Goal: Transaction & Acquisition: Purchase product/service

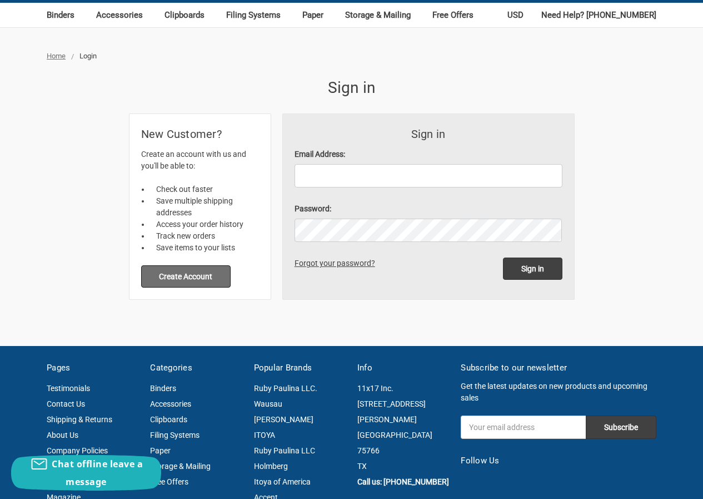
click at [184, 275] on button "Create Account" at bounding box center [186, 276] width 90 height 22
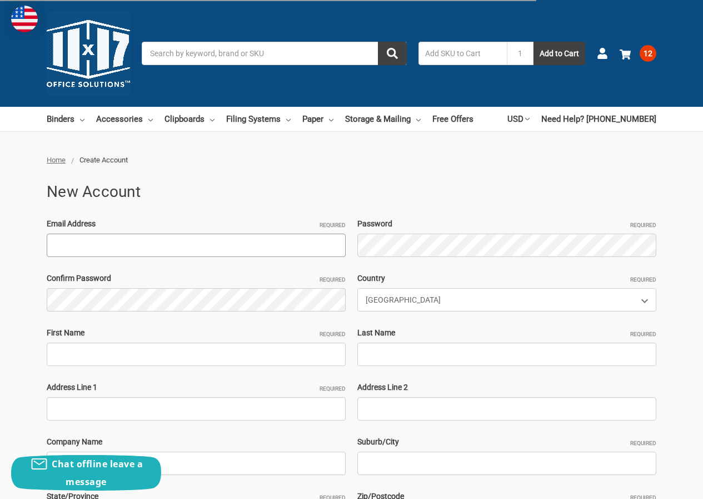
paste input "AnnaRenzi374@hotmail.com"
type input "AnnaRenzi374@hotmail.com"
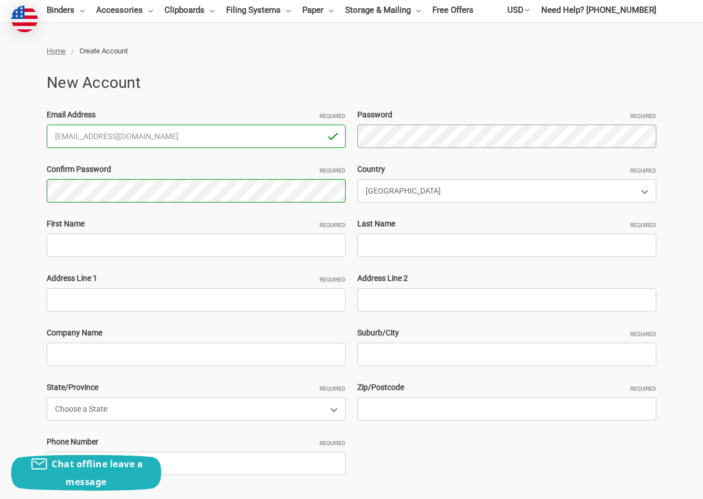
scroll to position [111, 0]
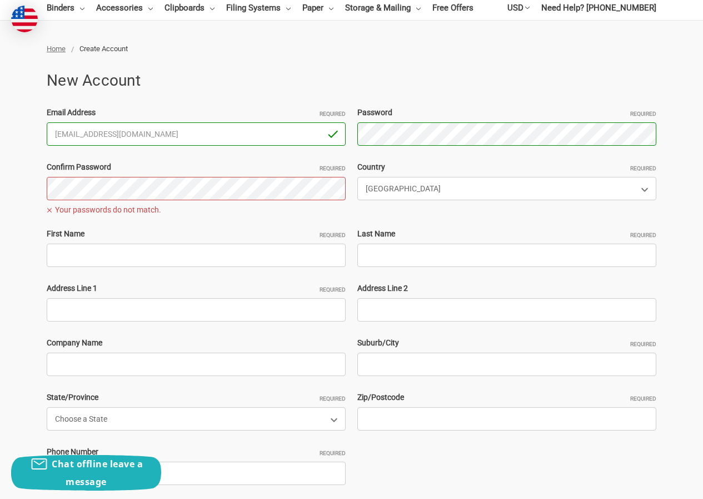
click at [61, 231] on label "First Name Required" at bounding box center [196, 234] width 299 height 12
click at [61, 244] on input "First Name Required" at bounding box center [196, 255] width 299 height 23
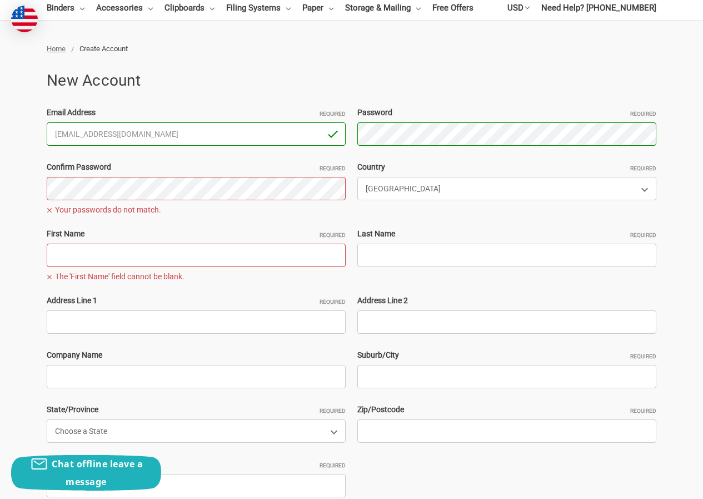
paste input "AnnaRenziRyan Geo"
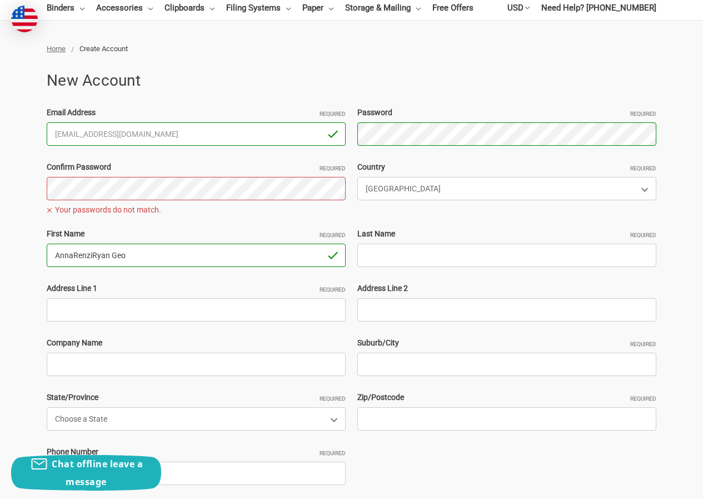
drag, startPoint x: 92, startPoint y: 256, endPoint x: 180, endPoint y: 252, distance: 87.4
click at [181, 253] on input "AnnaRenziRyan Geo" at bounding box center [196, 255] width 299 height 23
type input "AnnaRenzi"
drag, startPoint x: 451, startPoint y: 257, endPoint x: 421, endPoint y: 251, distance: 31.3
click at [451, 257] on input "Last Name Required" at bounding box center [507, 255] width 299 height 23
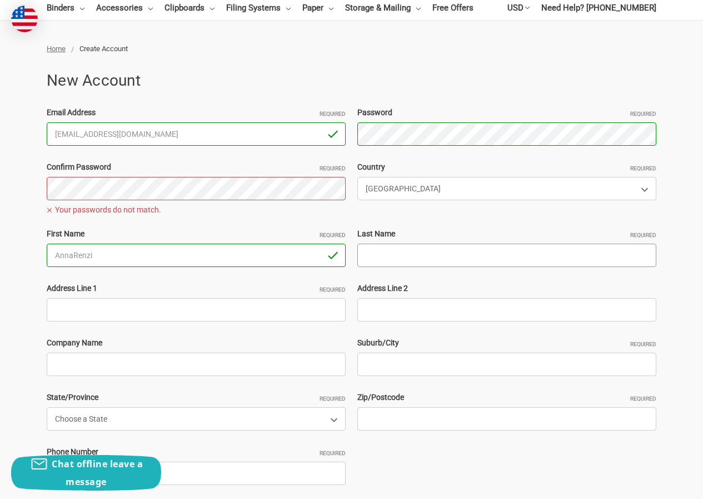
paste input "Ryan Geo"
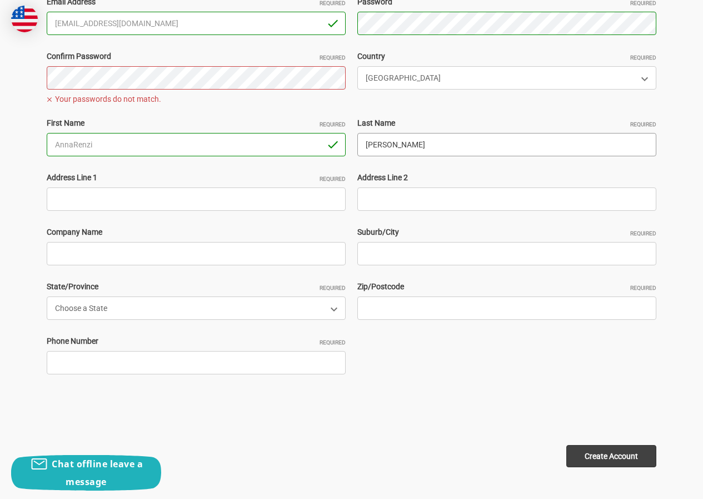
scroll to position [222, 0]
type input "Ryan Geo"
click at [93, 195] on input "Address Line 1 Required" at bounding box center [196, 198] width 299 height 23
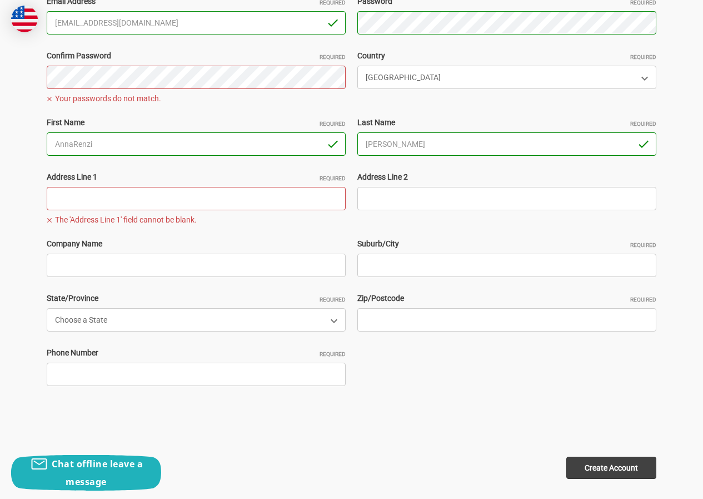
paste input "14814 Mills park cypress Texas 77429"
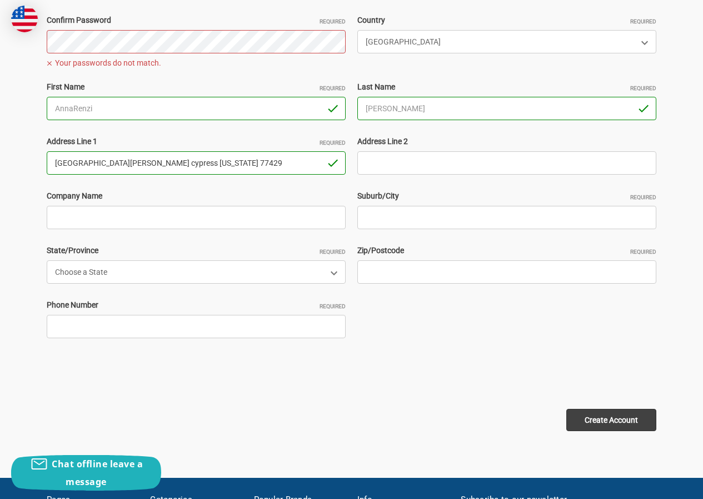
scroll to position [278, 0]
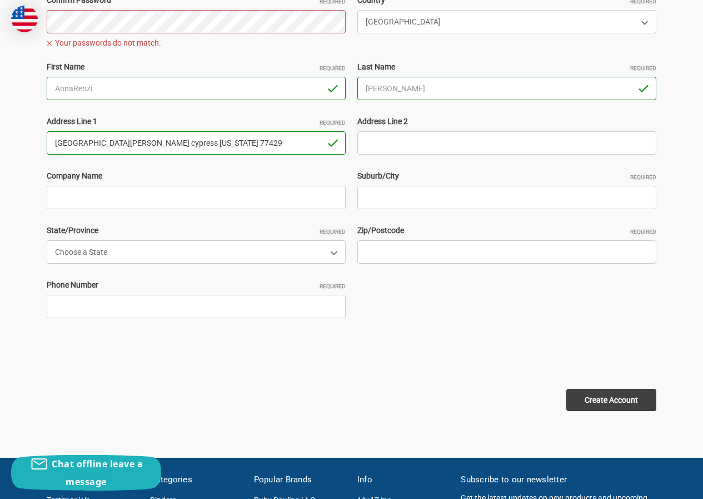
click at [172, 145] on input "14814 Mills park cypress Texas 77429" at bounding box center [196, 142] width 299 height 23
click at [172, 143] on input "14814 Mills park cypress Texas 77429" at bounding box center [196, 142] width 299 height 23
click at [172, 144] on input "14814 Mills park cypress Texas 77429" at bounding box center [196, 142] width 299 height 23
type input "14814 Mills park cypress Texas"
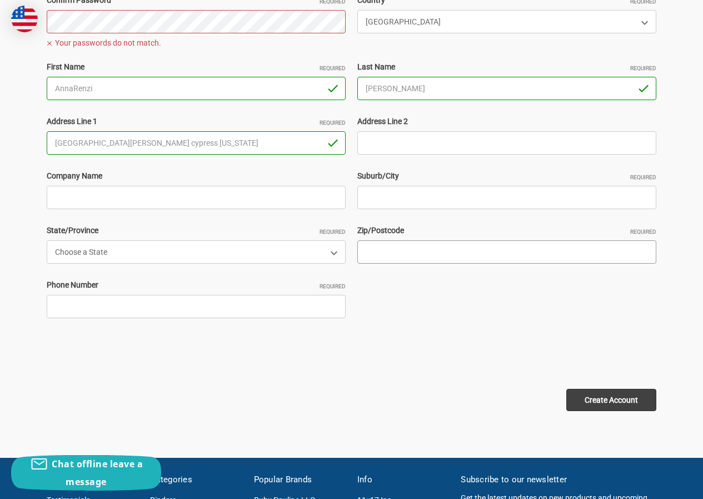
click at [381, 247] on input "Zip/Postcode Required" at bounding box center [507, 251] width 299 height 23
paste input "77429"
type input "77429"
click at [121, 146] on input "14814 Mills park cypress Texas" at bounding box center [196, 142] width 299 height 23
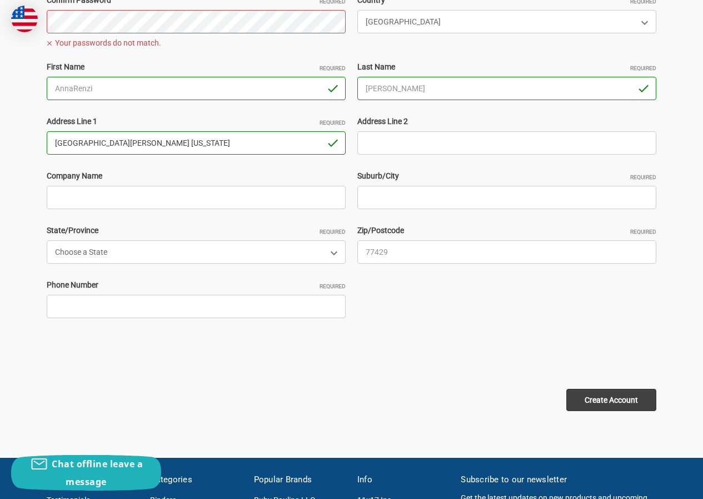
type input "14814 Mills park Texas"
click at [394, 180] on label "Suburb/City Required" at bounding box center [507, 176] width 299 height 12
click at [394, 186] on input "Suburb/City Required" at bounding box center [507, 197] width 299 height 23
paste input "cypress"
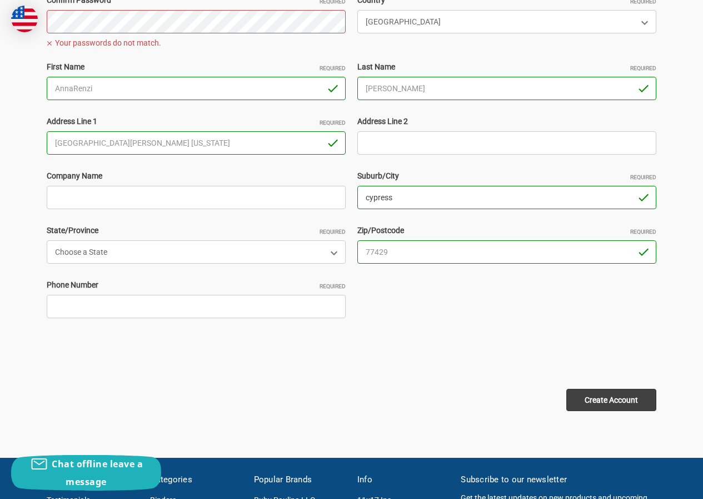
type input "cypress"
click at [131, 142] on input "14814 Mills park Texas" at bounding box center [196, 142] width 299 height 23
type input "14814 Mills park"
click at [88, 256] on select "Choose a State Alabama Alaska American Samoa Arizona Arkansas Armed Forces Afri…" at bounding box center [196, 251] width 299 height 23
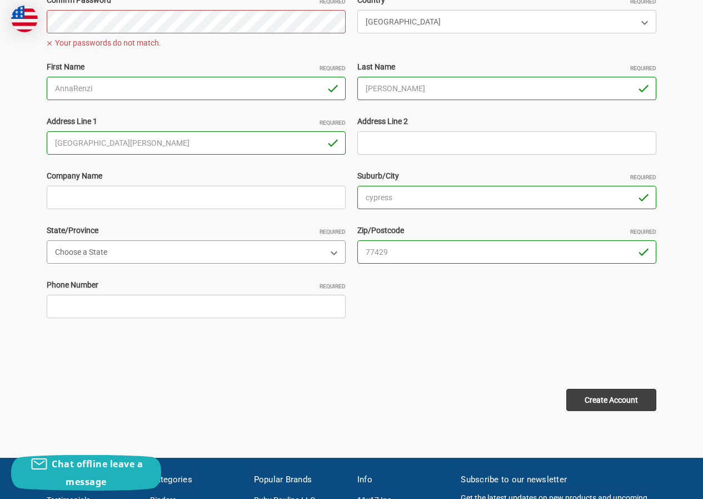
select select "Texas"
click at [47, 240] on select "Choose a State Alabama Alaska American Samoa Arizona Arkansas Armed Forces Afri…" at bounding box center [196, 251] width 299 height 23
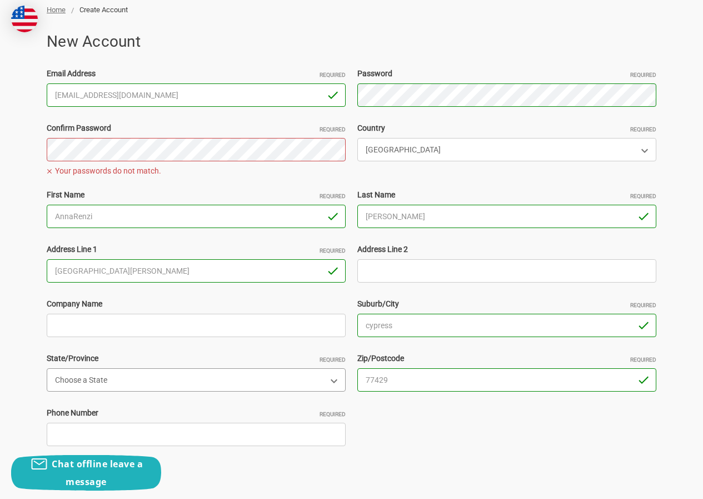
scroll to position [111, 0]
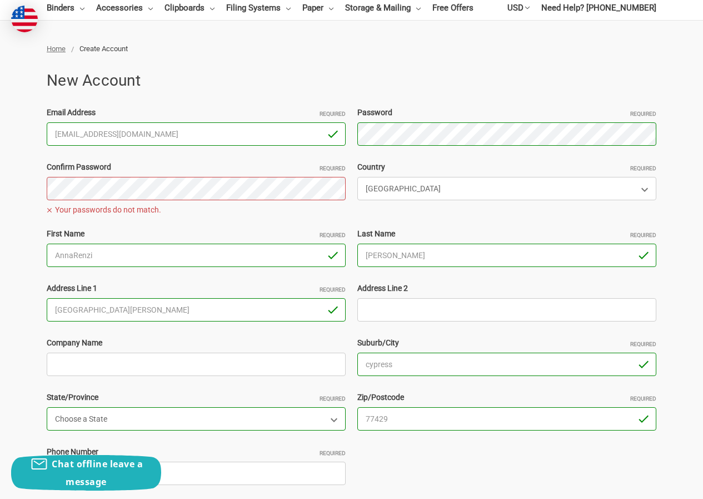
click at [0, 193] on div "Home Create Account New Account Email Address Required AnnaRenzi374@hotmail.com…" at bounding box center [351, 316] width 703 height 546
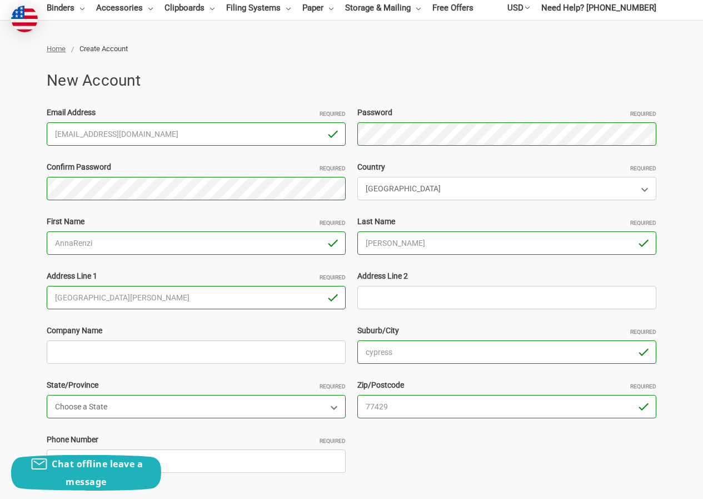
click at [181, 217] on label "First Name Required" at bounding box center [196, 222] width 299 height 12
click at [181, 231] on input "AnnaRenzi" at bounding box center [196, 242] width 299 height 23
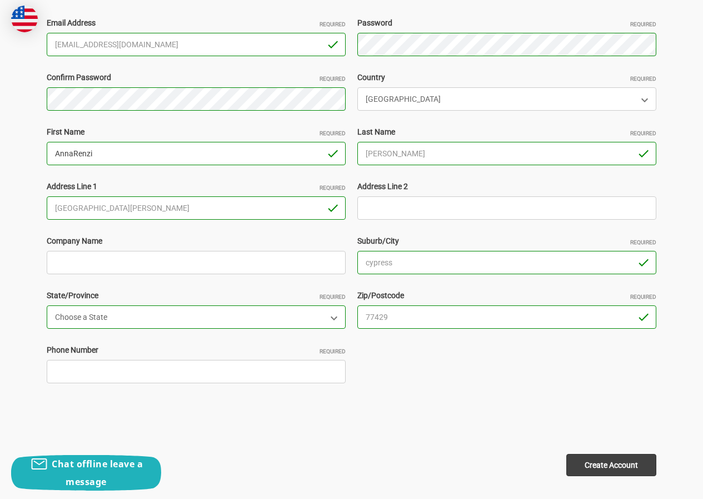
scroll to position [278, 0]
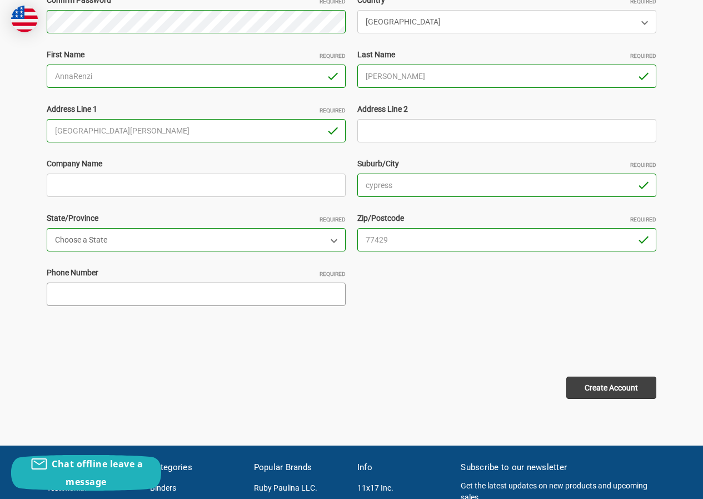
click at [153, 291] on input "Phone Number Required" at bounding box center [196, 293] width 299 height 23
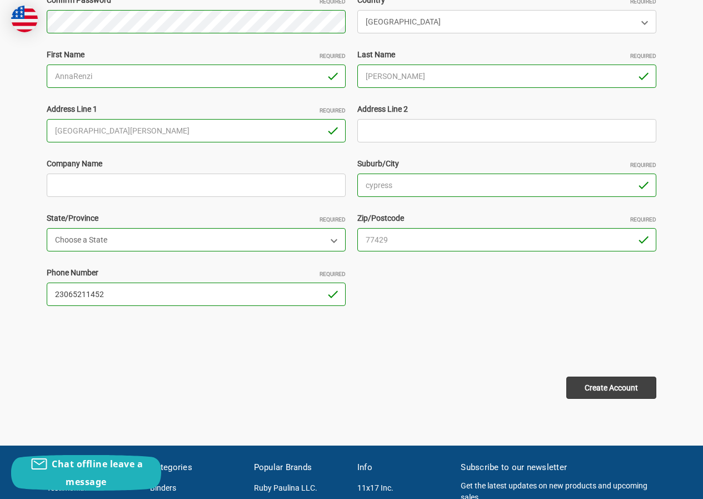
type input "23065211452"
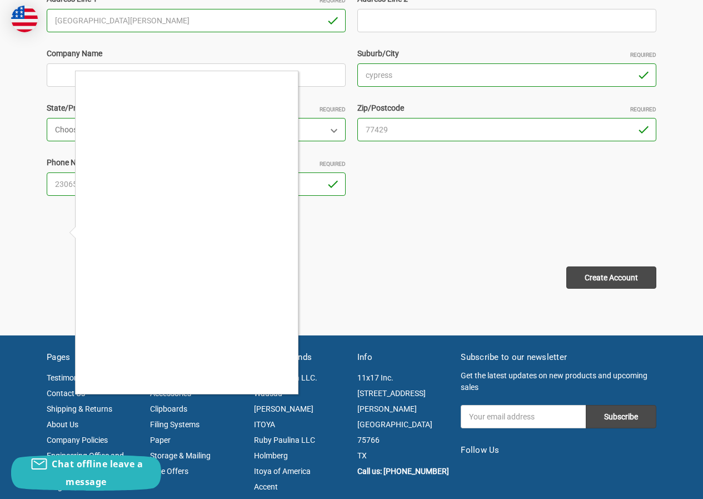
scroll to position [389, 0]
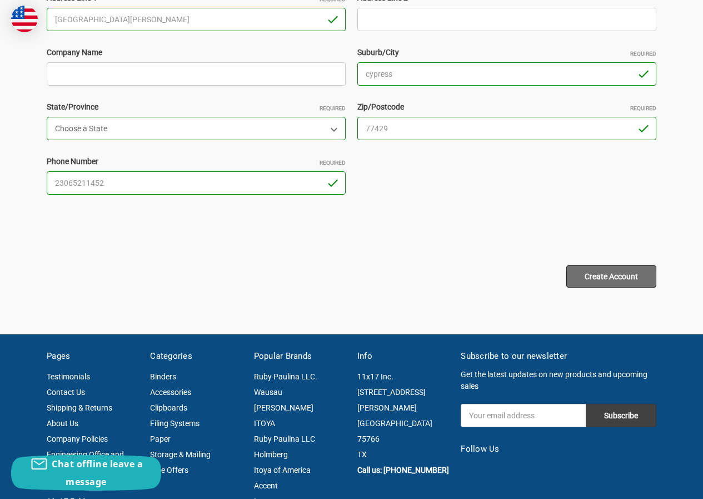
click at [598, 275] on input "Create Account" at bounding box center [612, 276] width 90 height 22
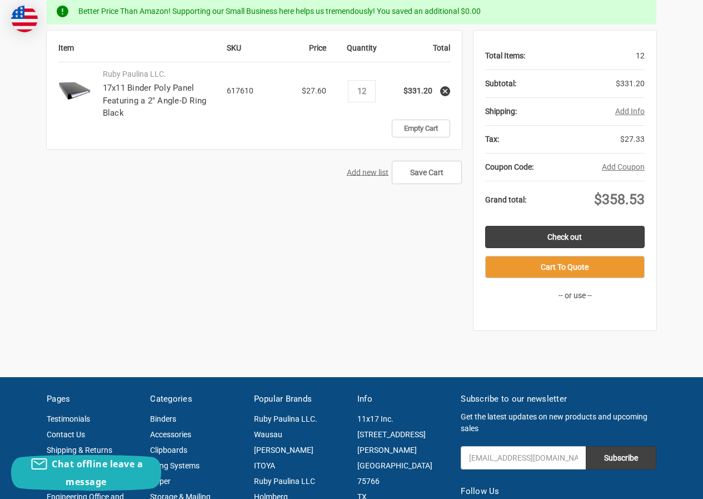
scroll to position [222, 0]
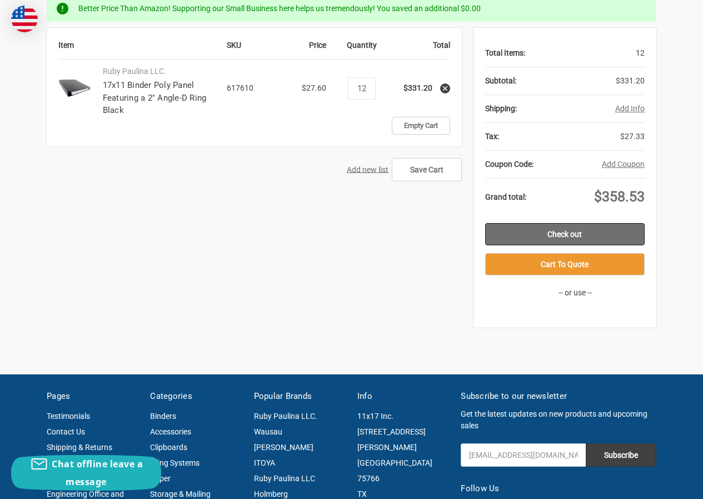
click at [575, 231] on link "Check out" at bounding box center [565, 234] width 160 height 22
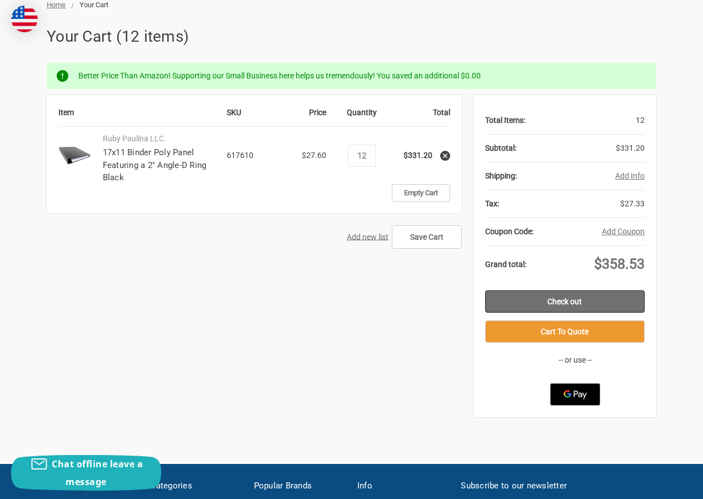
scroll to position [56, 0]
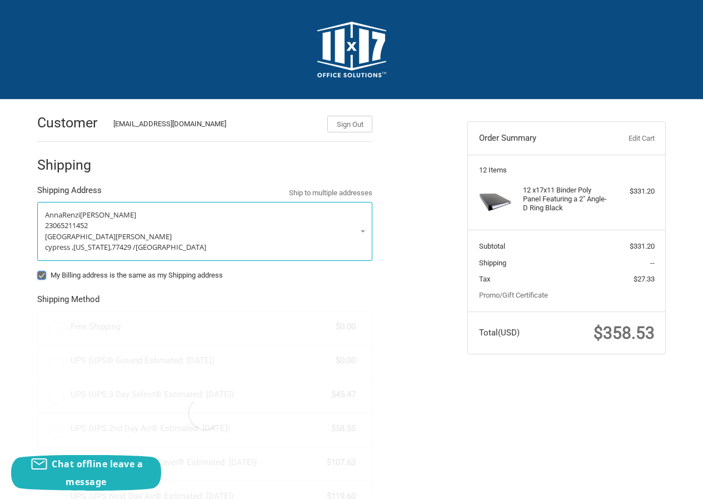
radio input "true"
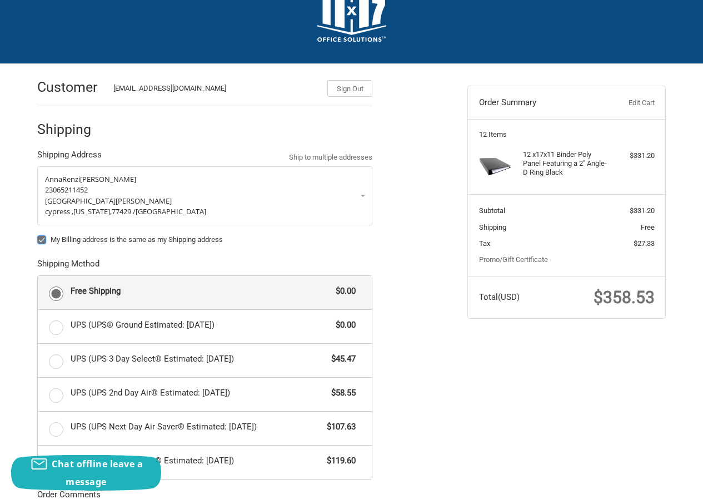
scroll to position [56, 0]
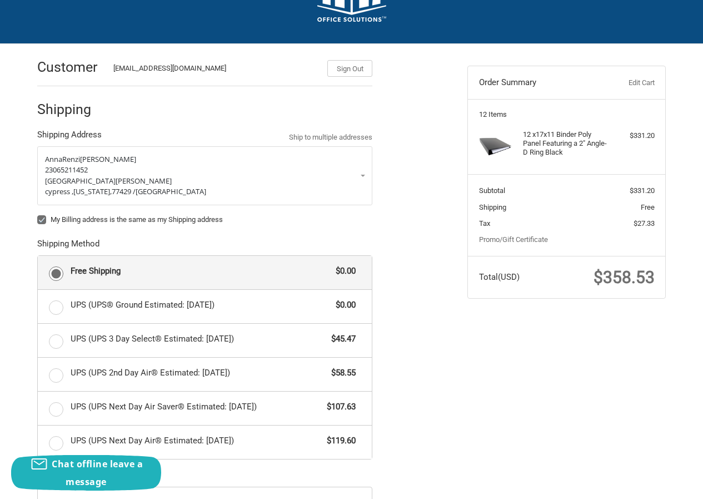
click at [43, 224] on label "My Billing address is the same as my Shipping address" at bounding box center [204, 219] width 335 height 9
click at [38, 215] on input "My Billing address is the same as my Shipping address" at bounding box center [37, 214] width 1 height 1
checkbox input "false"
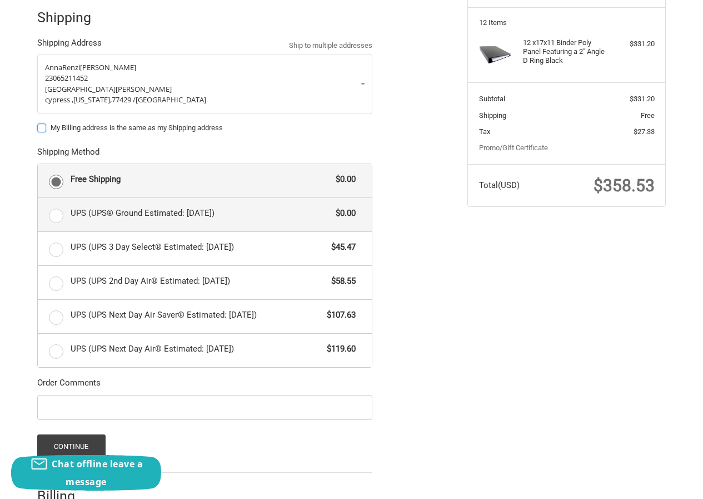
scroll to position [216, 0]
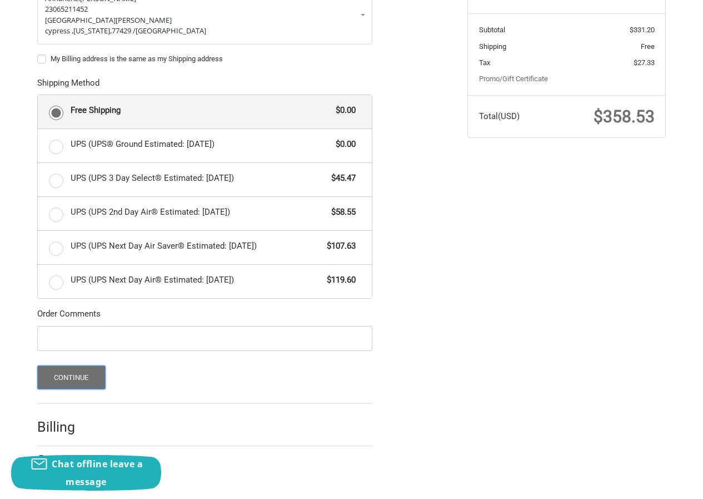
click at [62, 371] on button "Continue" at bounding box center [71, 377] width 68 height 24
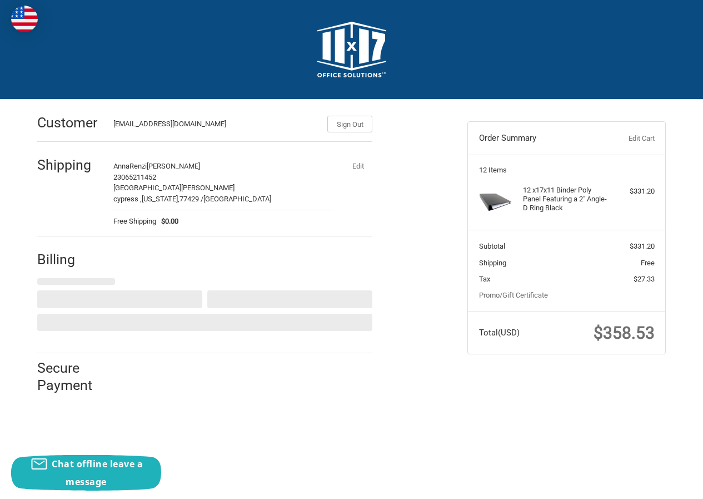
select select "US"
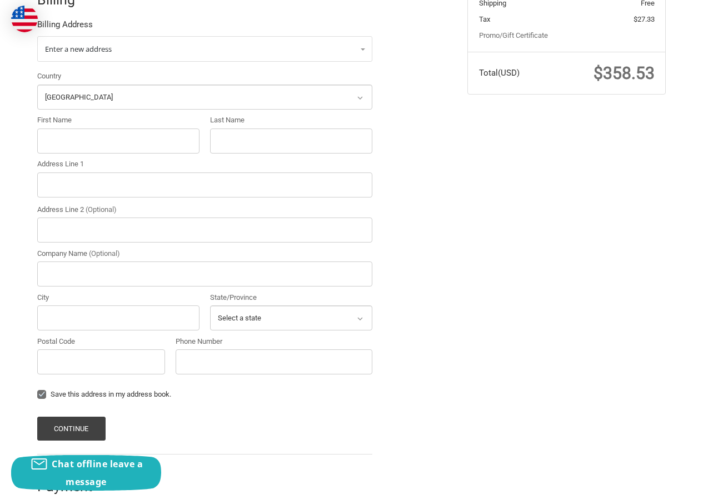
scroll to position [279, 0]
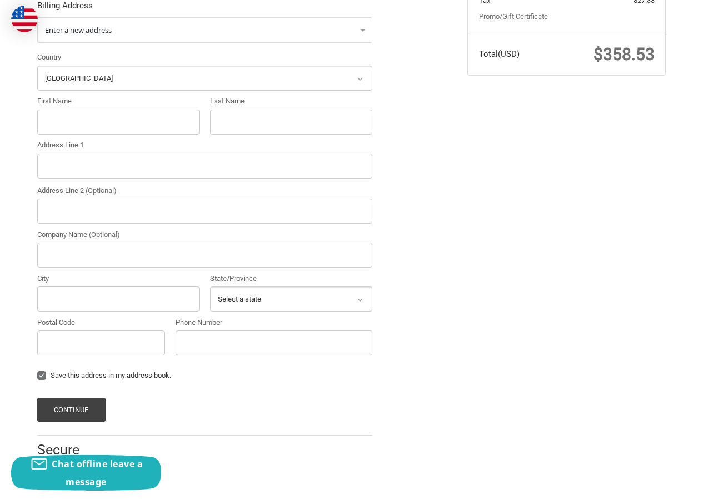
click at [71, 138] on div "Country Select a country Afghanistan Åland Islands Albania Algeria American Sam…" at bounding box center [205, 206] width 346 height 309
click at [75, 117] on input "First Name" at bounding box center [118, 122] width 162 height 25
paste input "Amy Christine Pyles"
drag, startPoint x: 91, startPoint y: 122, endPoint x: 170, endPoint y: 123, distance: 79.0
click at [170, 123] on input "Amy Christine Pyles" at bounding box center [118, 122] width 162 height 25
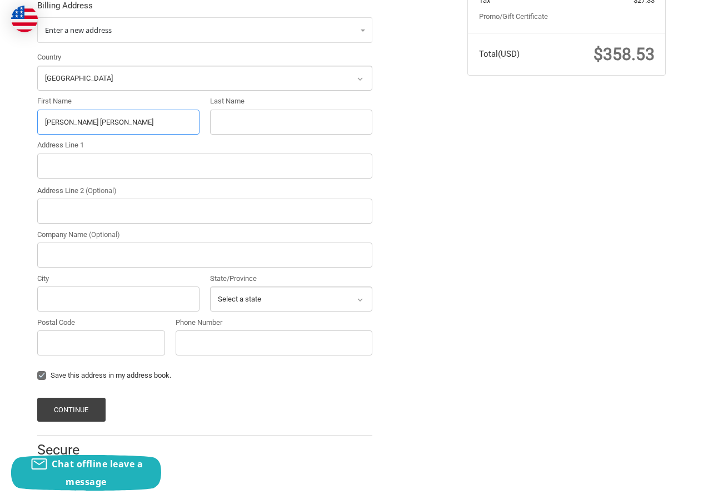
type input "Amy Christine"
click at [261, 119] on input "Last Name" at bounding box center [291, 122] width 162 height 25
paste input "Pyles"
type input "Pyles"
click at [115, 165] on input "Address Line 1" at bounding box center [204, 165] width 335 height 25
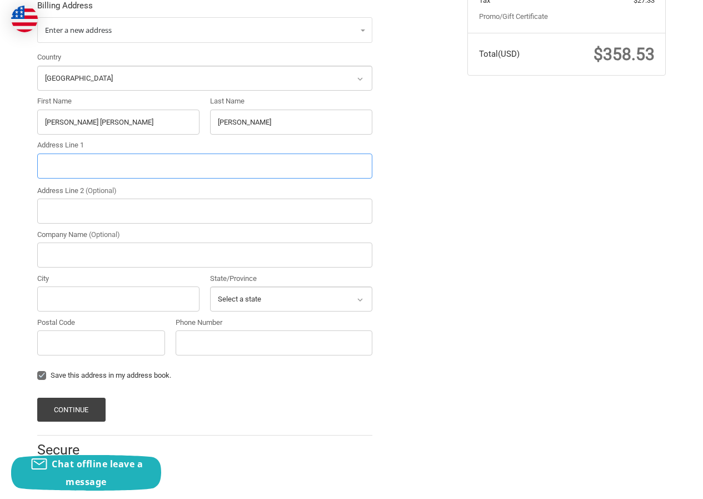
paste input "2320 Solano AveNapa CA 94558"
click at [147, 165] on input "2320 Solano AveNapa CA 94558" at bounding box center [204, 165] width 335 height 25
type input "2320 Solano AveNapa CA"
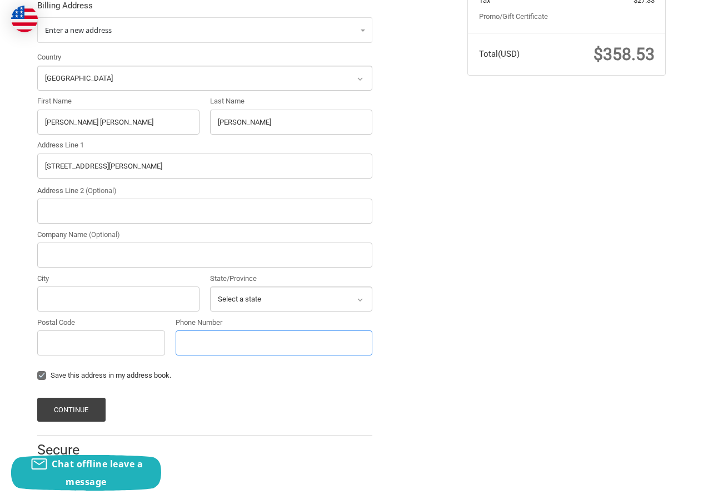
click at [206, 351] on input "Phone Number" at bounding box center [274, 342] width 197 height 25
drag, startPoint x: 49, startPoint y: 335, endPoint x: 51, endPoint y: 342, distance: 6.9
click at [51, 340] on input "Postal Code" at bounding box center [101, 342] width 128 height 25
paste input "94558"
type input "94558"
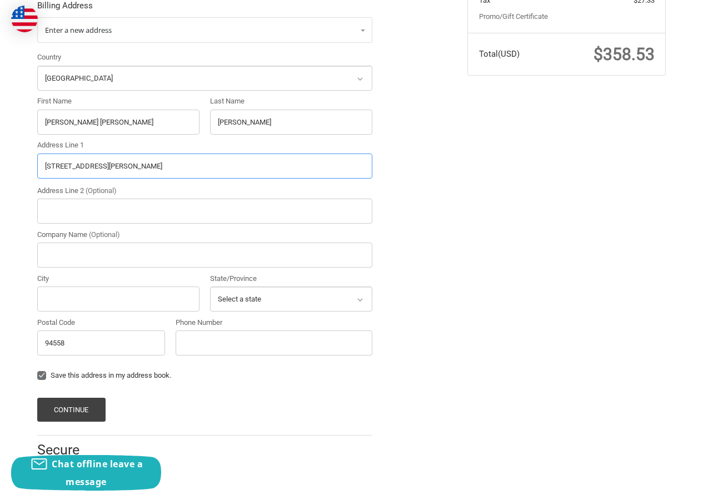
click at [110, 166] on input "2320 Solano AveNapa CA" at bounding box center [204, 165] width 335 height 25
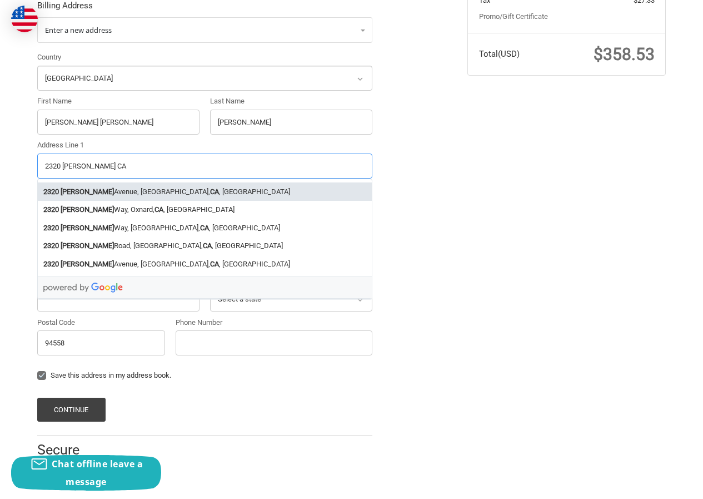
type input "2320 Solano CA"
drag, startPoint x: 72, startPoint y: 299, endPoint x: 73, endPoint y: 306, distance: 7.2
click at [73, 306] on input "City" at bounding box center [118, 298] width 162 height 25
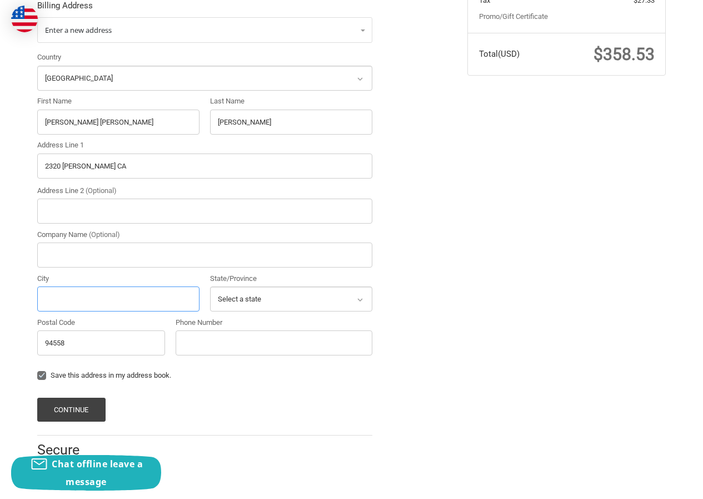
paste input "AveNapa"
type input "AveNapa"
click at [89, 169] on input "2320 Solano CA" at bounding box center [204, 165] width 335 height 25
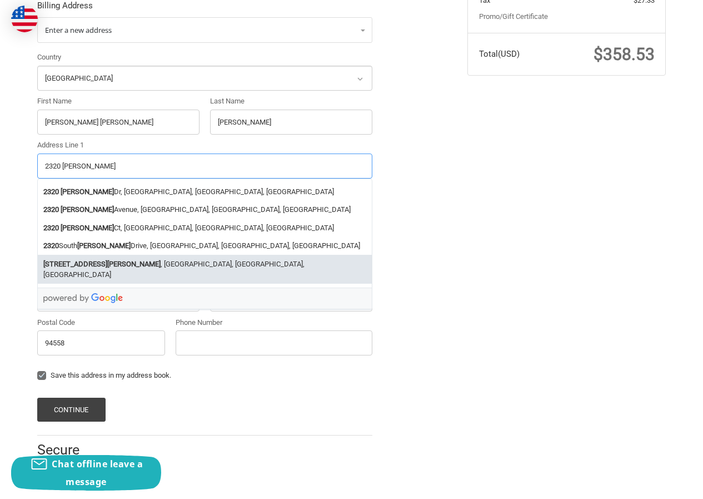
type input "2320 Solano"
click at [301, 389] on form "Enter a new address Country Select a country Afghanistan Åland Islands Albania …" at bounding box center [204, 219] width 335 height 404
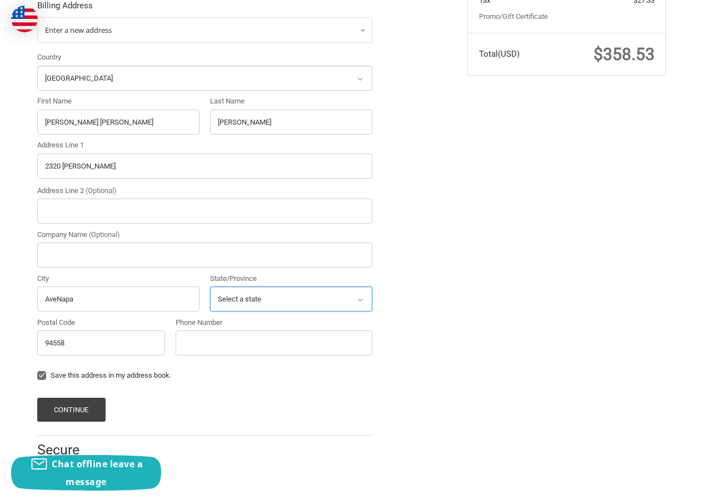
click at [247, 303] on select "Select a state Alabama Alaska American Samoa Arizona Arkansas Armed Forces Amer…" at bounding box center [291, 298] width 162 height 25
select select "CA"
click at [210, 286] on select "Select a state Alabama Alaska American Samoa Arizona Arkansas Armed Forces Amer…" at bounding box center [291, 298] width 162 height 25
click at [228, 333] on input "Phone Number" at bounding box center [274, 342] width 197 height 25
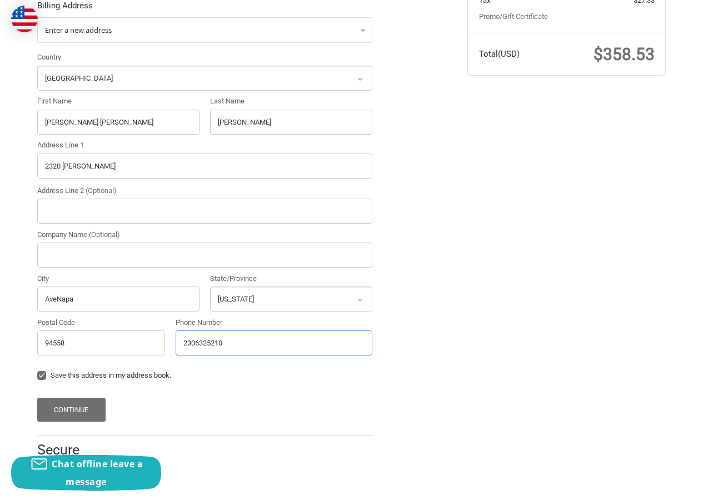
type input "2306325210"
click at [64, 401] on button "Continue" at bounding box center [71, 410] width 68 height 24
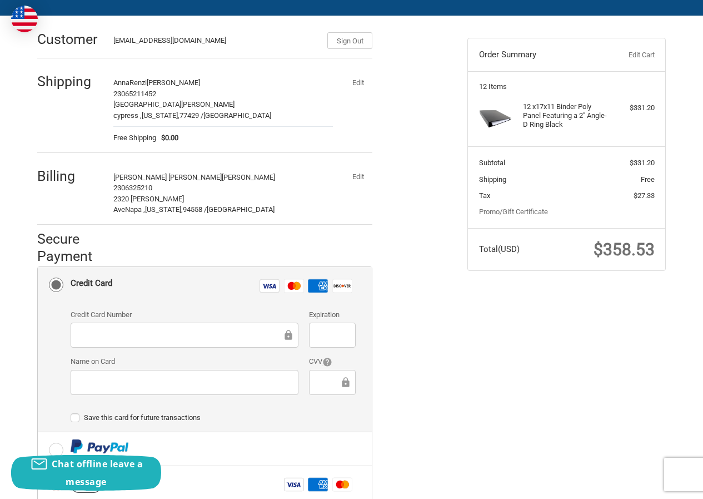
scroll to position [81, 0]
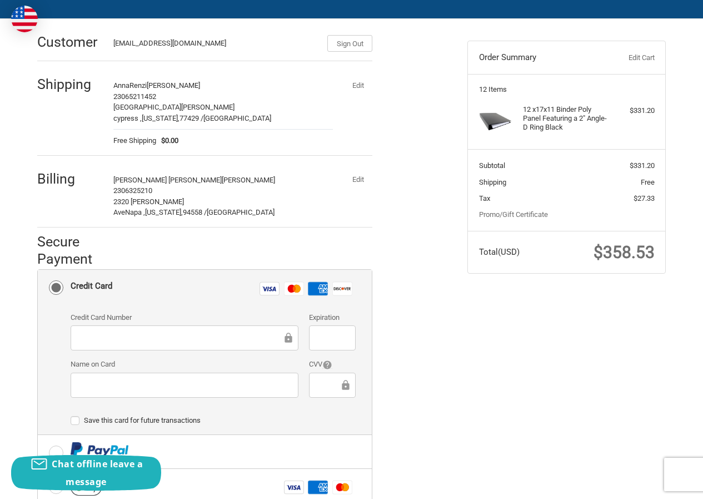
click at [131, 356] on div "Credit Card Number Expiration Name on Card CVV" at bounding box center [213, 359] width 296 height 94
click at [133, 369] on label "Name on Card" at bounding box center [185, 364] width 228 height 11
click at [96, 396] on div at bounding box center [185, 385] width 228 height 25
click at [329, 329] on div at bounding box center [332, 337] width 46 height 25
click at [336, 371] on div "CVV" at bounding box center [332, 379] width 57 height 40
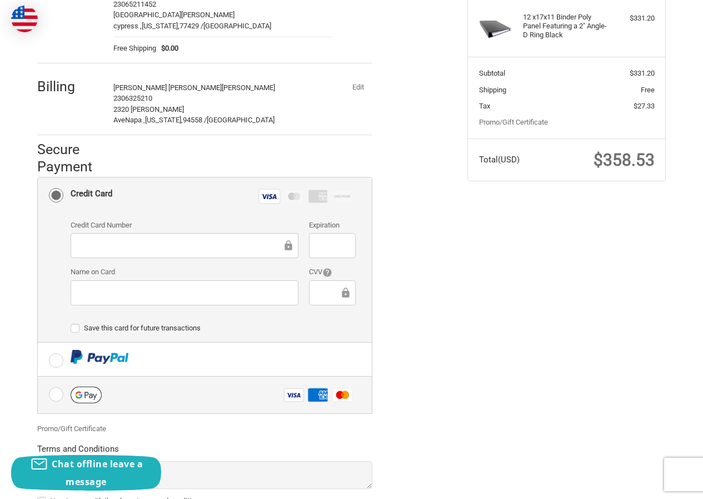
scroll to position [263, 0]
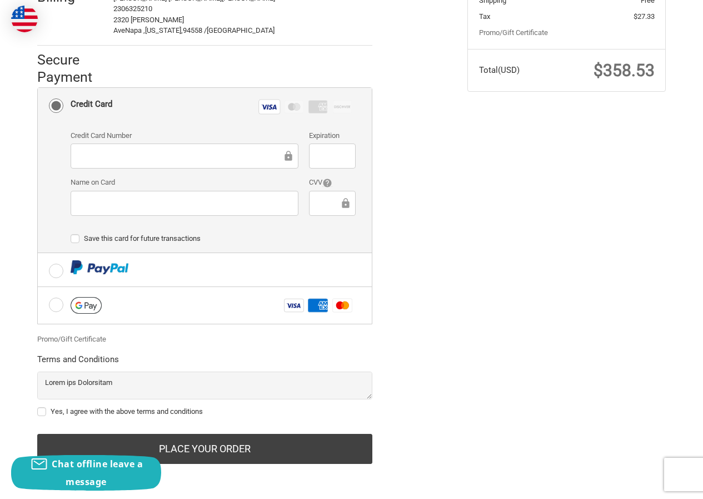
click at [69, 410] on label "Yes, I agree with the above terms and conditions" at bounding box center [204, 411] width 335 height 9
click at [38, 406] on input "Yes, I agree with the above terms and conditions" at bounding box center [37, 406] width 1 height 1
checkbox input "true"
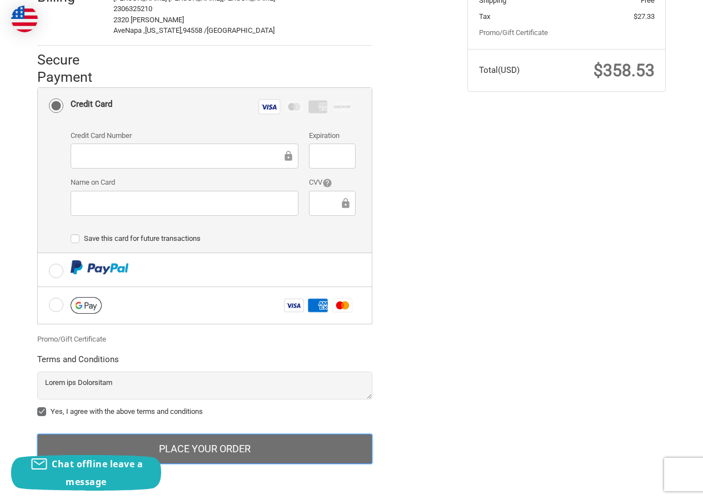
click at [179, 446] on button "Place Your Order" at bounding box center [204, 449] width 335 height 30
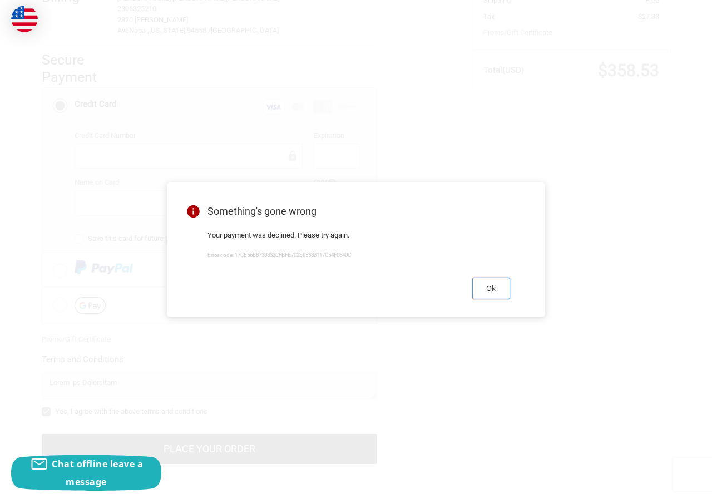
click at [484, 292] on button "Ok" at bounding box center [491, 288] width 38 height 22
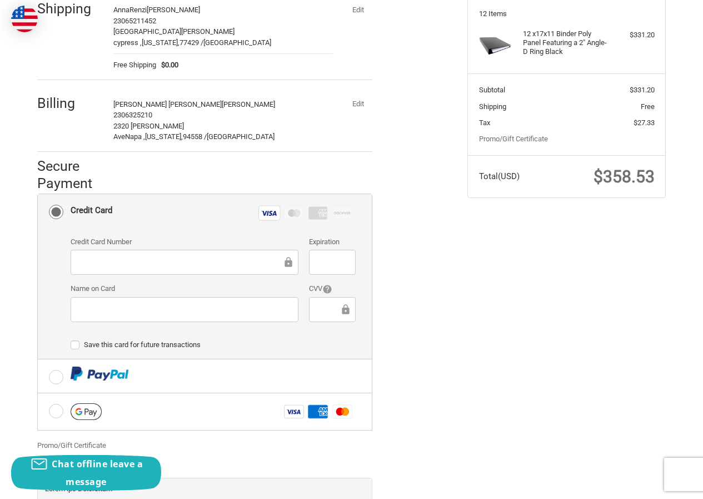
scroll to position [96, 0]
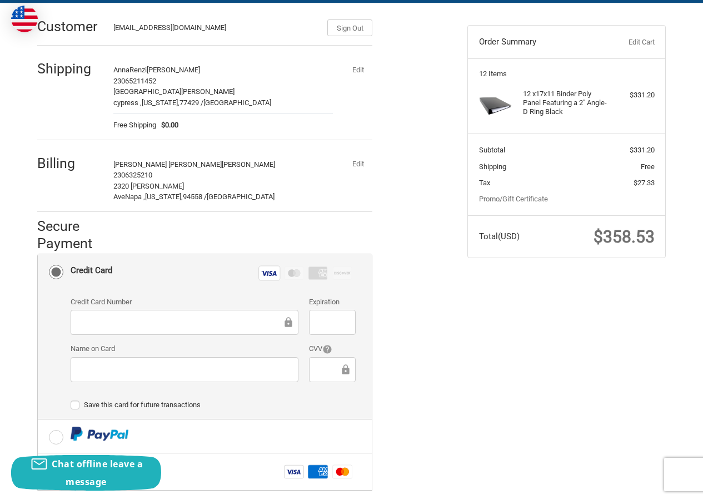
click at [358, 163] on button "Edit" at bounding box center [358, 164] width 29 height 16
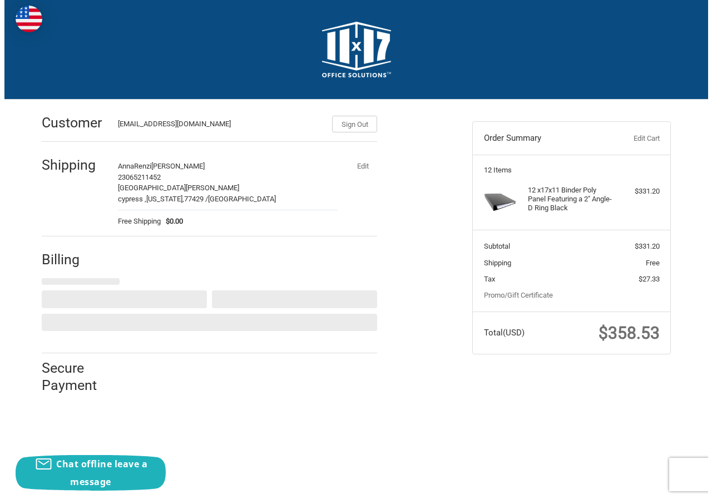
scroll to position [0, 0]
select select "US"
select select "CA"
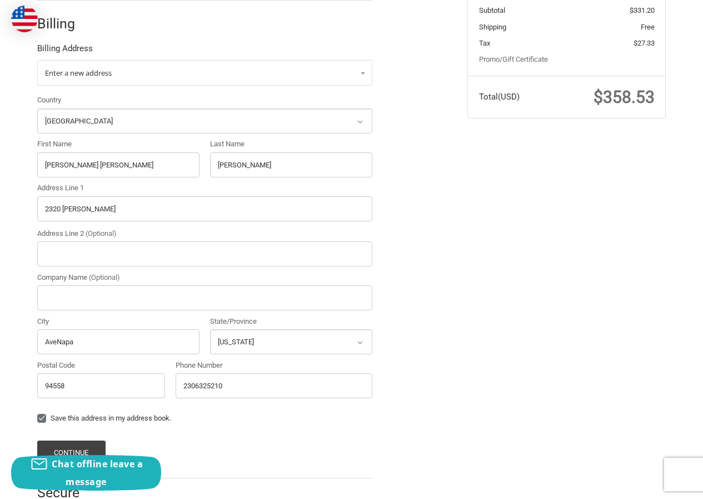
scroll to position [236, 0]
drag, startPoint x: 100, startPoint y: 166, endPoint x: 0, endPoint y: 164, distance: 100.1
click at [0, 164] on div "Customer AnnaRenzi374@hotmail.com Sign Out Shipping AnnaRenzi Ryan Geo 23065211…" at bounding box center [351, 196] width 703 height 667
paste input "Patrick Ambuka"
drag, startPoint x: 71, startPoint y: 160, endPoint x: 178, endPoint y: 158, distance: 107.3
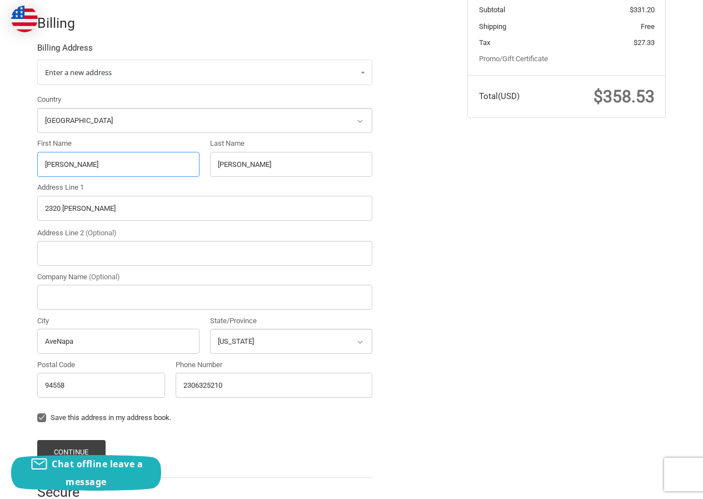
click at [178, 158] on input "Patrick Ambuka" at bounding box center [118, 164] width 162 height 25
type input "Patrick"
drag, startPoint x: 254, startPoint y: 165, endPoint x: 152, endPoint y: 181, distance: 103.1
click at [152, 181] on div "Country Select a country Afghanistan Åland Islands Albania Algeria American Sam…" at bounding box center [205, 248] width 346 height 309
paste input "Ambuka"
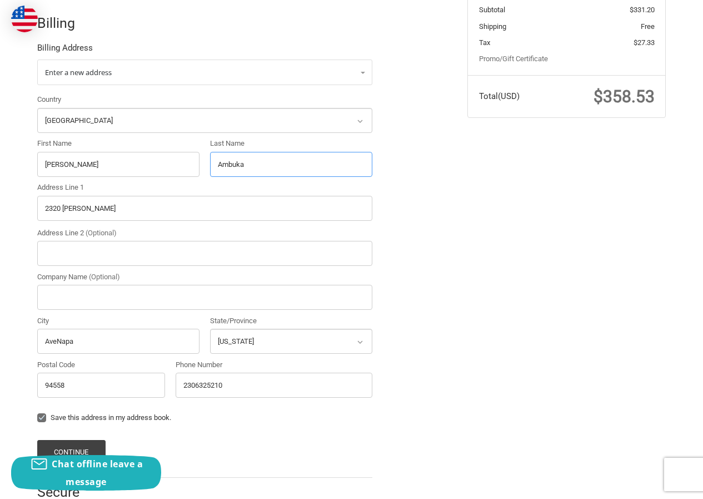
type input "Ambuka"
drag, startPoint x: 152, startPoint y: 197, endPoint x: 0, endPoint y: 208, distance: 152.2
click at [0, 208] on div "Customer AnnaRenzi374@hotmail.com Sign Out Shipping AnnaRenzi Ryan Geo 23065211…" at bounding box center [351, 196] width 703 height 667
paste input "21 Hanover St, Unit 2 Manchester NH 03104"
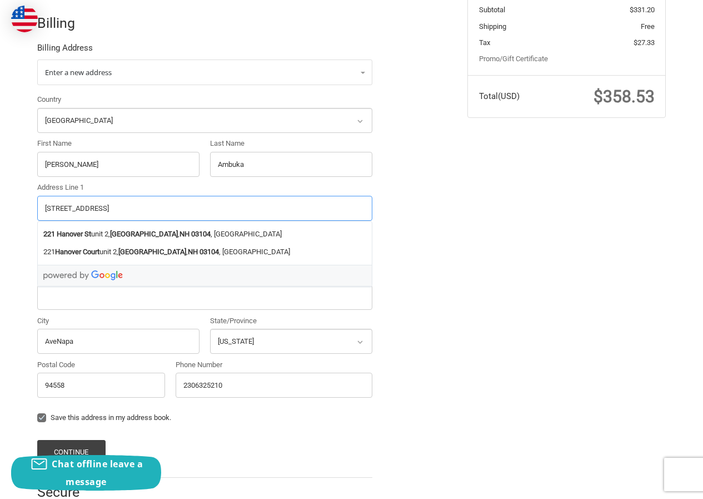
click at [190, 206] on input "221 Hanover St, Unit 2 Manchester NH 03104" at bounding box center [204, 208] width 335 height 25
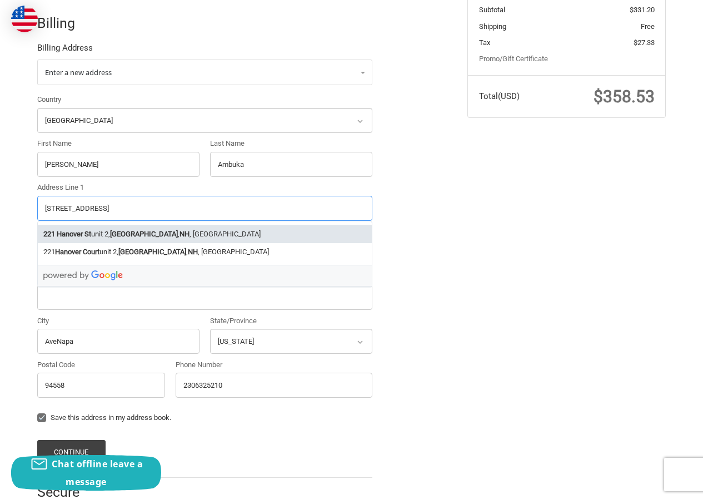
click at [186, 235] on li "221 Hanover St unit 2, Manchester , NH , USA" at bounding box center [205, 234] width 334 height 18
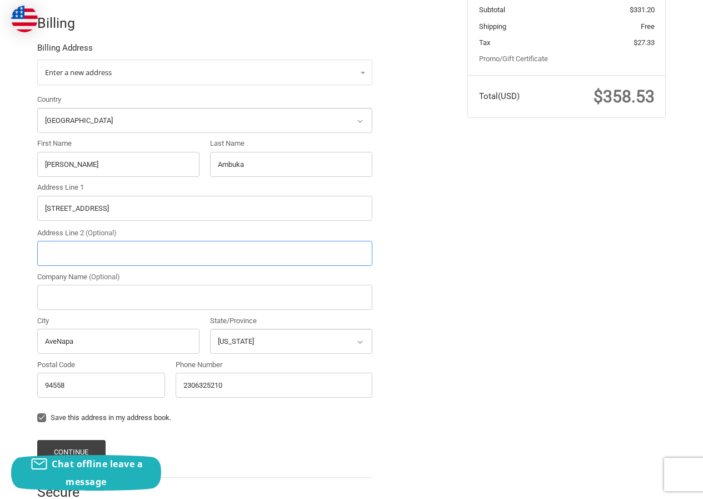
type input "221 Hanover St unit 2"
type input "unit 2"
type input "Manchester"
select select "NH"
type input "03104"
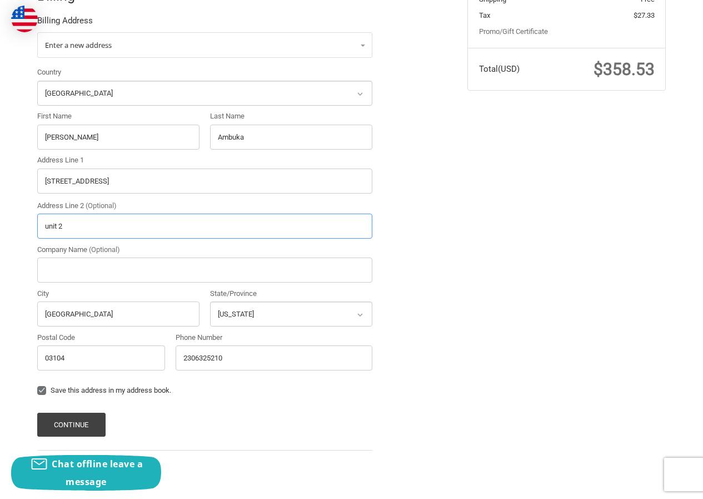
scroll to position [279, 0]
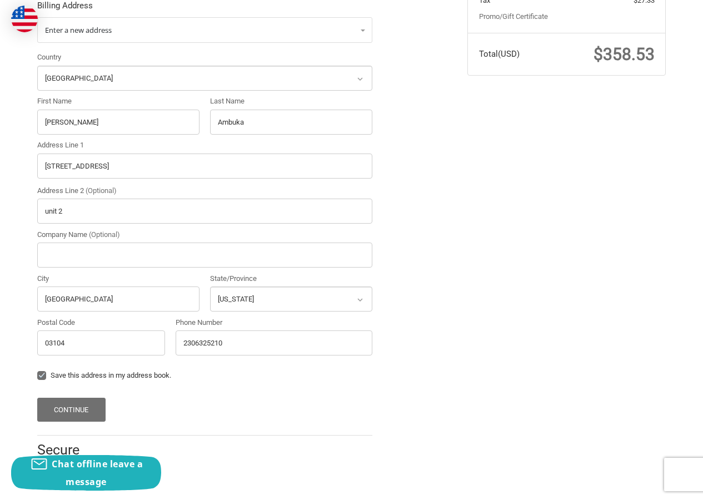
drag, startPoint x: 68, startPoint y: 391, endPoint x: 68, endPoint y: 399, distance: 7.2
click at [68, 392] on form "Enter a new address Country Select a country Afghanistan Åland Islands Albania …" at bounding box center [204, 219] width 335 height 404
click at [69, 405] on button "Continue" at bounding box center [71, 410] width 68 height 24
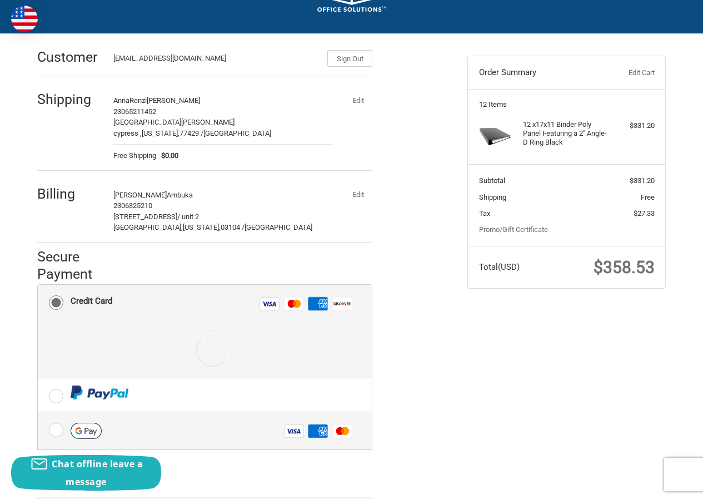
scroll to position [192, 0]
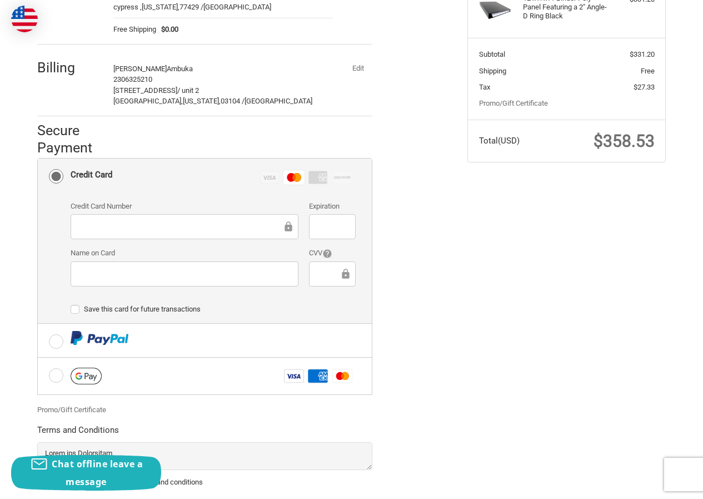
click at [333, 280] on div at bounding box center [332, 273] width 46 height 25
click at [325, 265] on div at bounding box center [332, 273] width 46 height 25
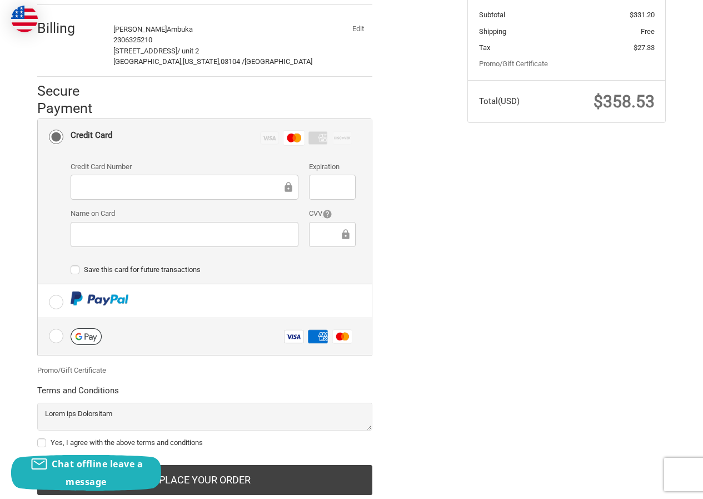
scroll to position [263, 0]
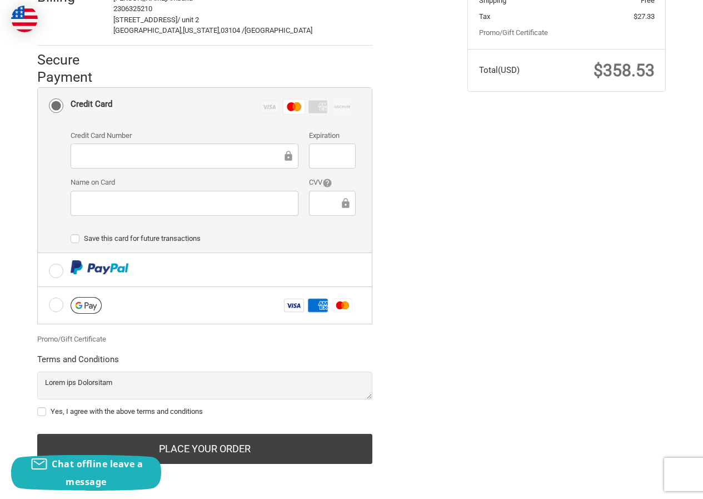
click at [92, 411] on label "Yes, I agree with the above terms and conditions" at bounding box center [204, 411] width 335 height 9
click at [38, 406] on input "Yes, I agree with the above terms and conditions" at bounding box center [37, 406] width 1 height 1
checkbox input "true"
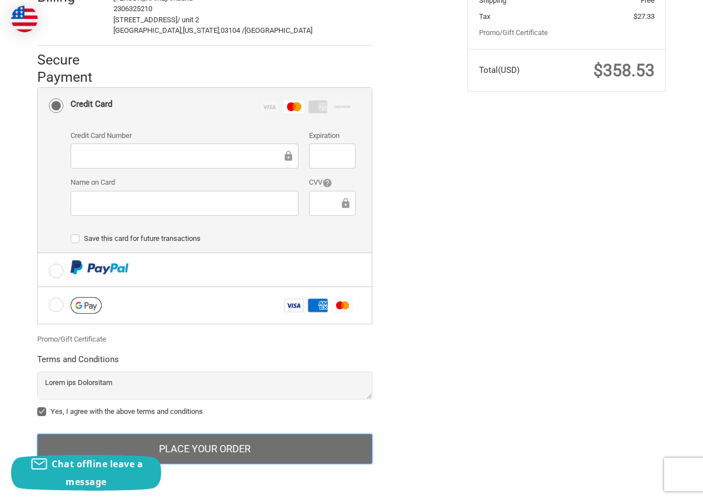
click at [161, 460] on button "Place Your Order" at bounding box center [204, 449] width 335 height 30
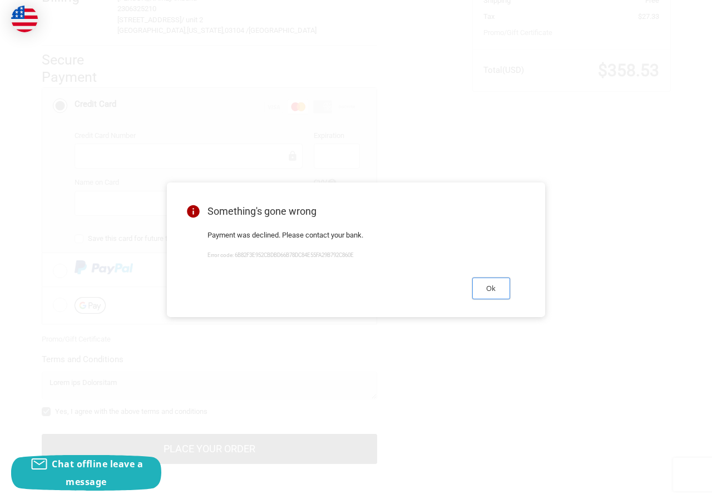
click at [500, 288] on button "Ok" at bounding box center [491, 288] width 38 height 22
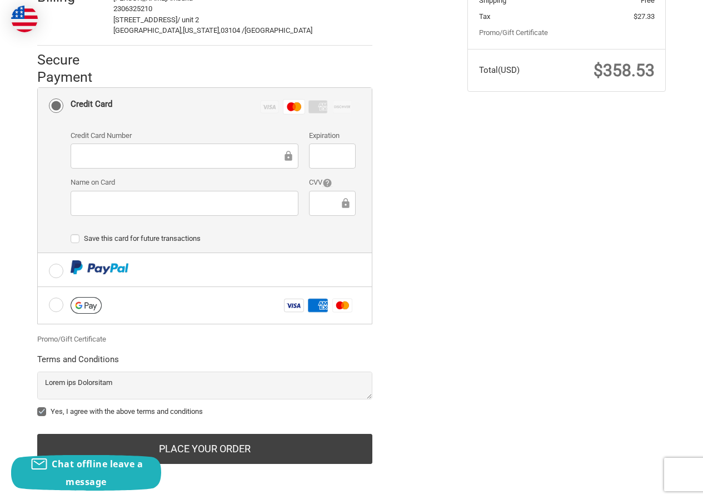
click at [479, 301] on div "Customer AnnaRenzi374@hotmail.com Sign Out Shipping AnnaRenzi Ryan Geo 23065211…" at bounding box center [351, 162] width 667 height 651
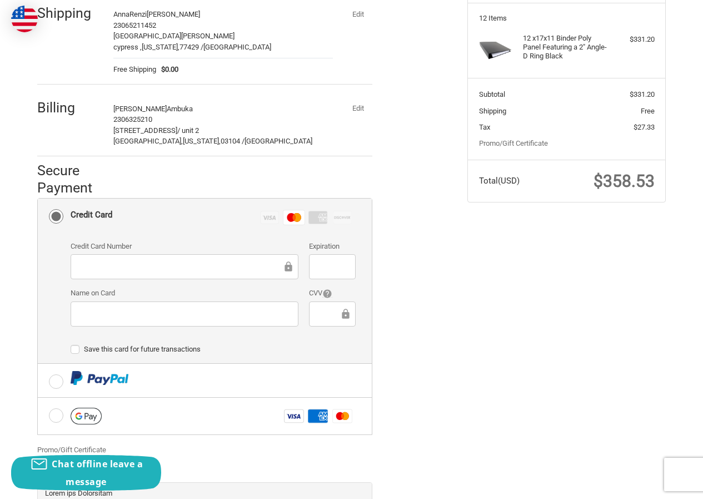
click at [349, 113] on button "Edit" at bounding box center [358, 109] width 29 height 16
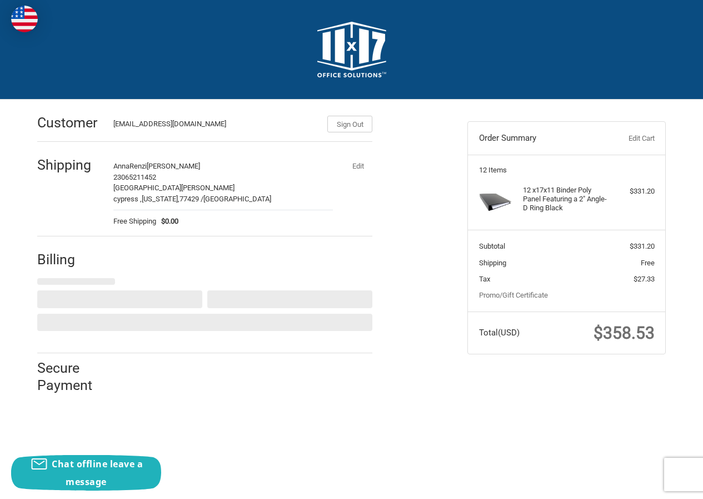
scroll to position [0, 0]
select select "US"
select select "NH"
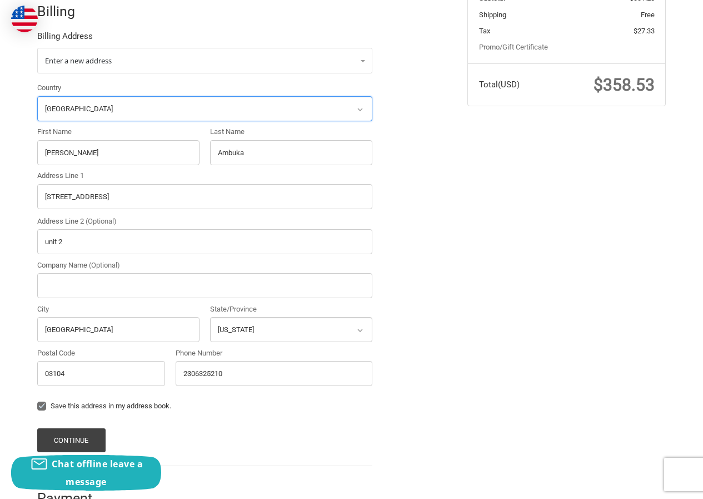
scroll to position [222, 0]
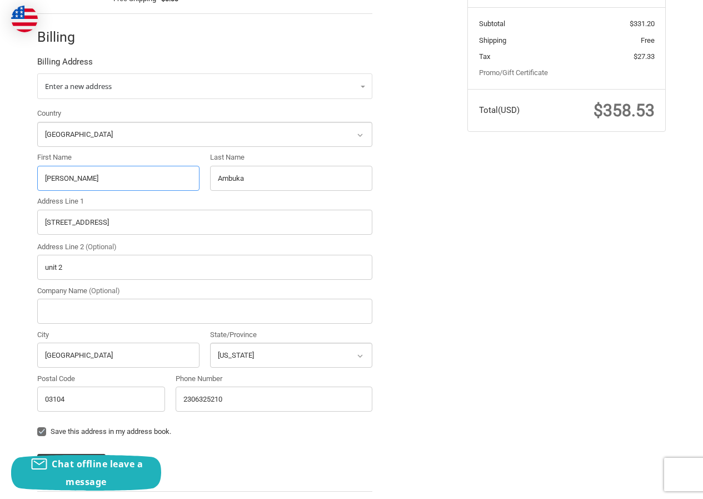
drag, startPoint x: 90, startPoint y: 173, endPoint x: 0, endPoint y: 185, distance: 90.8
click at [0, 185] on div "Customer AnnaRenzi374@hotmail.com Sign Out Shipping AnnaRenzi Ryan Geo 23065211…" at bounding box center [351, 210] width 703 height 667
paste input "Kevin J. Grey"
drag, startPoint x: 67, startPoint y: 177, endPoint x: 239, endPoint y: 178, distance: 172.4
click at [247, 178] on div "Country Select a country Afghanistan Åland Islands Albania Algeria American Sam…" at bounding box center [205, 262] width 346 height 309
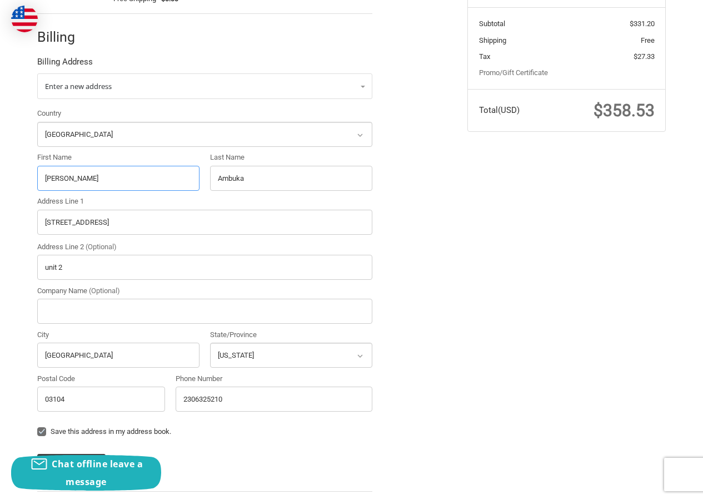
type input "Kevin J"
drag, startPoint x: 269, startPoint y: 181, endPoint x: 143, endPoint y: 179, distance: 125.7
click at [144, 179] on div "Country Select a country Afghanistan Åland Islands Albania Algeria American Sam…" at bounding box center [205, 262] width 346 height 309
paste input ". Grey"
click at [220, 184] on input ". Grey" at bounding box center [291, 178] width 162 height 25
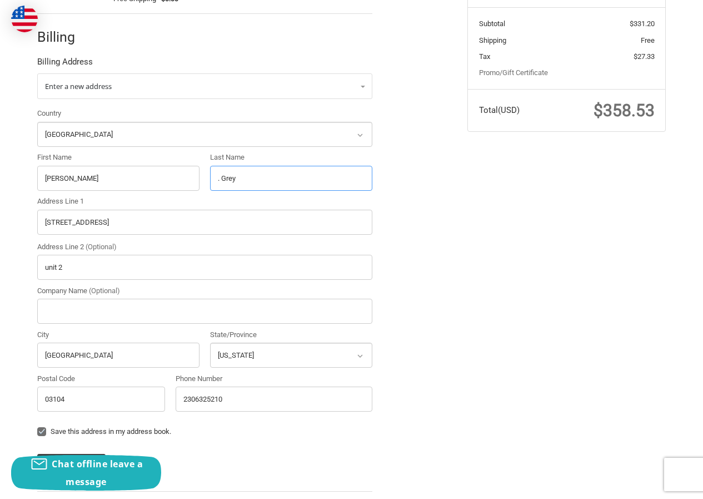
click at [222, 179] on input ". Grey" at bounding box center [291, 178] width 162 height 25
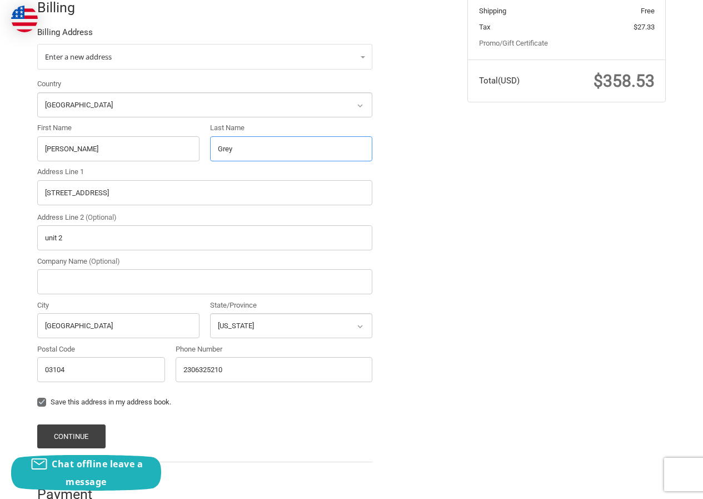
scroll to position [278, 0]
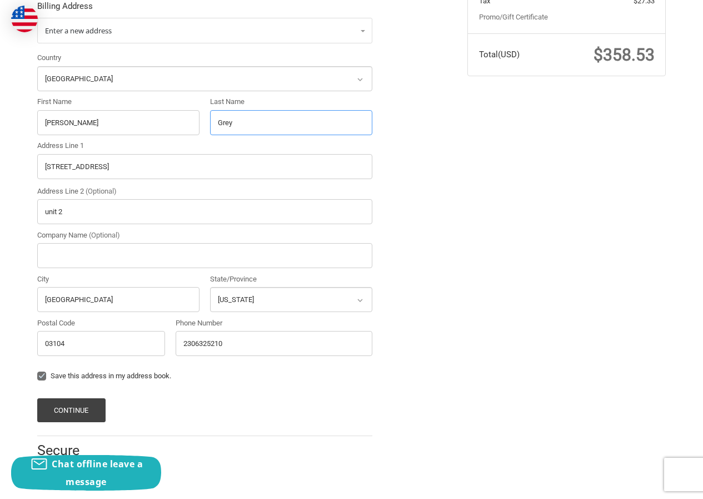
type input "Grey"
drag, startPoint x: 136, startPoint y: 165, endPoint x: 12, endPoint y: 196, distance: 128.5
click at [0, 191] on div "Customer AnnaRenzi374@hotmail.com Sign Out Shipping AnnaRenzi Ryan Geo 23065211…" at bounding box center [351, 155] width 703 height 667
paste input "9 South Avenue, Apartment 202, La Crosse, Wisconsin, 54601"
click at [238, 167] on input "2219 South Avenue, Apartment 202, La Crosse, Wisconsin, 54601" at bounding box center [204, 166] width 335 height 25
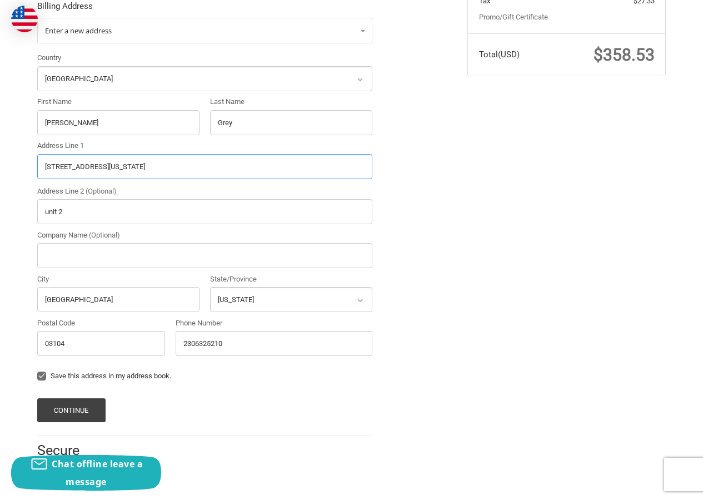
click at [238, 167] on input "2219 South Avenue, Apartment 202, La Crosse, Wisconsin, 54601" at bounding box center [204, 166] width 335 height 25
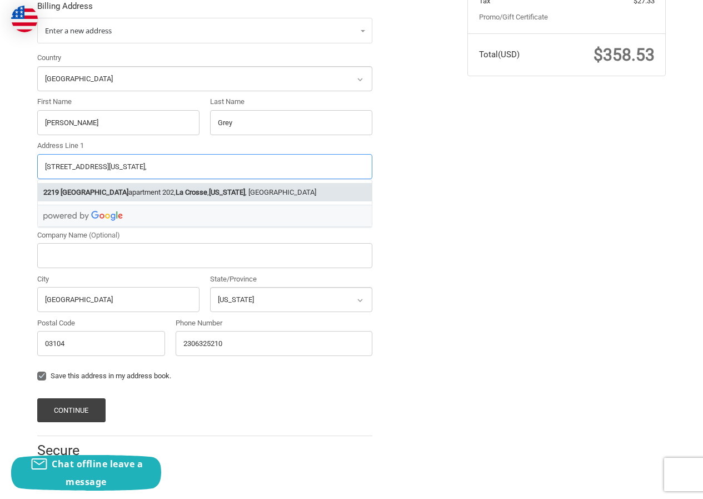
type input "2219 South Avenue, Apartment 202, La Crosse, Wisconsin,"
drag, startPoint x: 106, startPoint y: 341, endPoint x: 19, endPoint y: 339, distance: 87.3
click at [18, 338] on div "Customer AnnaRenzi374@hotmail.com Sign Out Shipping AnnaRenzi Ryan Geo 23065211…" at bounding box center [351, 155] width 667 height 667
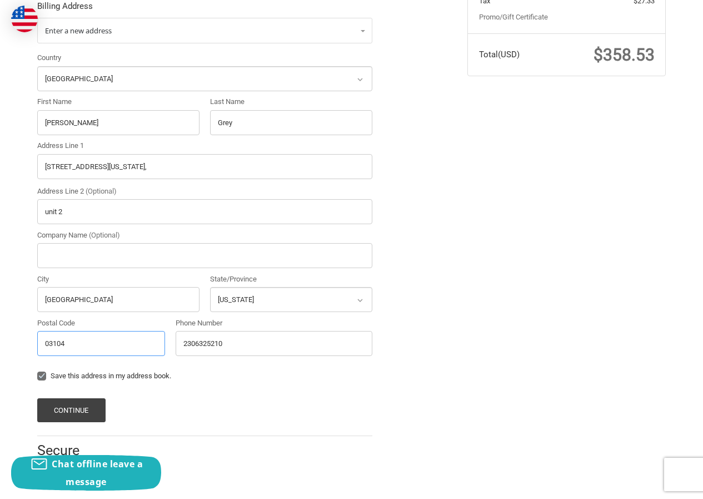
paste input "54601"
type input "54601"
click at [178, 160] on input "2219 South Avenue, Apartment 202, La Crosse, Wisconsin," at bounding box center [204, 166] width 335 height 25
drag, startPoint x: 158, startPoint y: 167, endPoint x: 379, endPoint y: 170, distance: 220.2
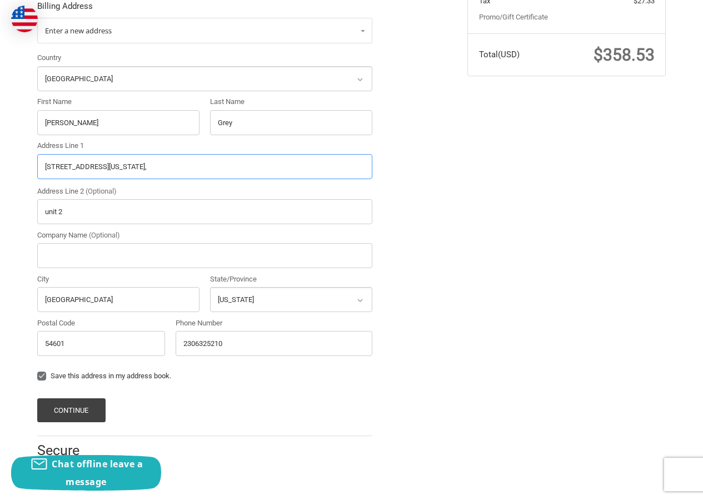
click at [379, 170] on ol "Customer AnnaRenzi374@hotmail.com Sign Out Shipping AnnaRenzi Ryan Geo 23065211…" at bounding box center [226, 150] width 379 height 656
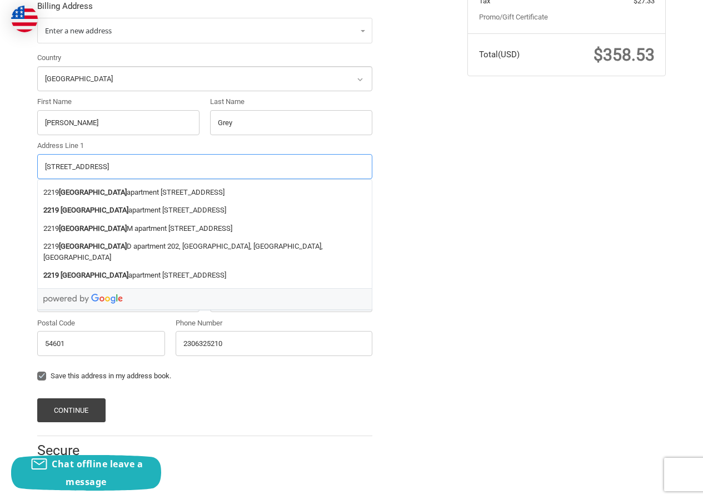
type input "2219 South Avenue, Apartment 202"
click at [0, 321] on div "Customer AnnaRenzi374@hotmail.com Sign Out Shipping AnnaRenzi Ryan Geo 23065211…" at bounding box center [351, 155] width 703 height 667
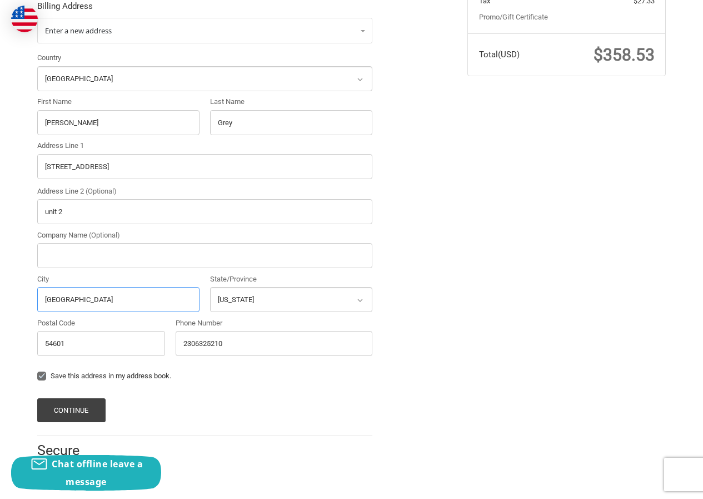
drag, startPoint x: 108, startPoint y: 300, endPoint x: 36, endPoint y: 311, distance: 72.5
click at [0, 307] on div "Customer AnnaRenzi374@hotmail.com Sign Out Shipping AnnaRenzi Ryan Geo 23065211…" at bounding box center [351, 155] width 703 height 667
paste input ", La Crosse, Wisconsin,"
drag, startPoint x: 80, startPoint y: 304, endPoint x: 169, endPoint y: 299, distance: 89.1
click at [169, 299] on input ", La Crosse, Wisconsin," at bounding box center [118, 299] width 162 height 25
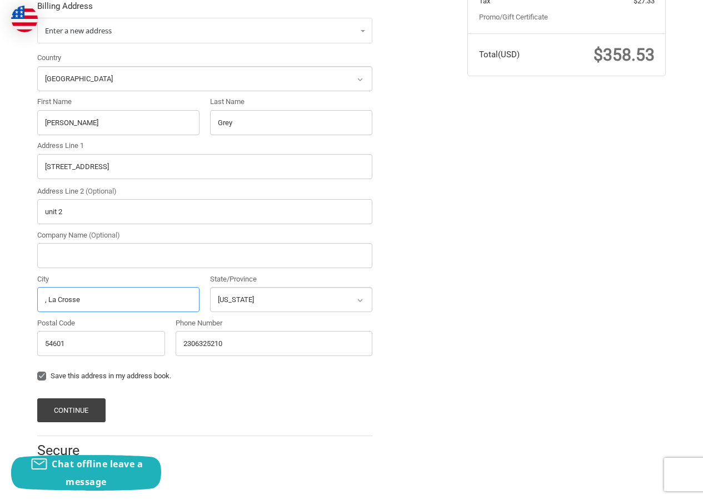
click at [48, 302] on input ", La Crosse" at bounding box center [118, 299] width 162 height 25
type input "La Crosse"
drag, startPoint x: 106, startPoint y: 165, endPoint x: 260, endPoint y: 160, distance: 153.5
click at [260, 160] on input "2219 South Avenue, Apartment 202" at bounding box center [204, 166] width 335 height 25
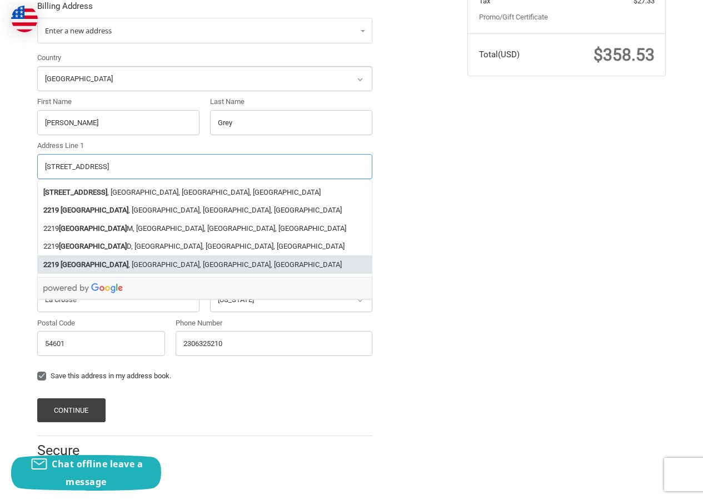
type input "2219 South Avenue"
click at [509, 238] on div "Customer AnnaRenzi374@hotmail.com Sign Out Shipping AnnaRenzi Ryan Geo 23065211…" at bounding box center [351, 155] width 667 height 667
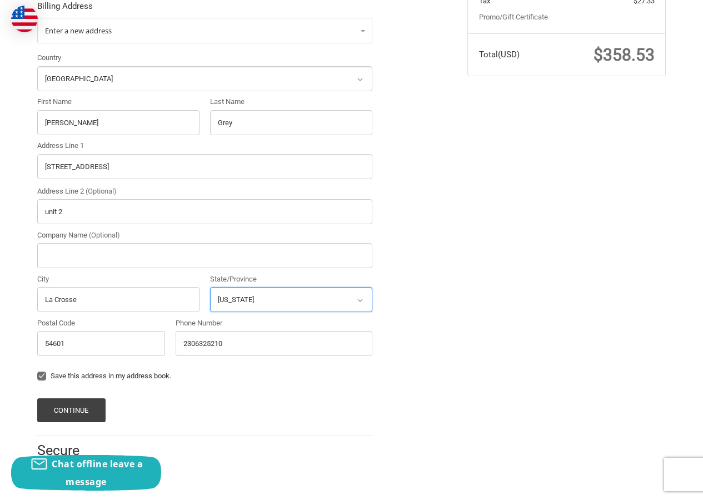
click at [293, 300] on select "Select a state Alabama Alaska American Samoa Arizona Arkansas Armed Forces Amer…" at bounding box center [291, 299] width 162 height 25
select select "WI"
click at [210, 287] on select "Select a state Alabama Alaska American Samoa Arizona Arkansas Armed Forces Amer…" at bounding box center [291, 299] width 162 height 25
click at [97, 406] on button "Continue" at bounding box center [71, 410] width 68 height 24
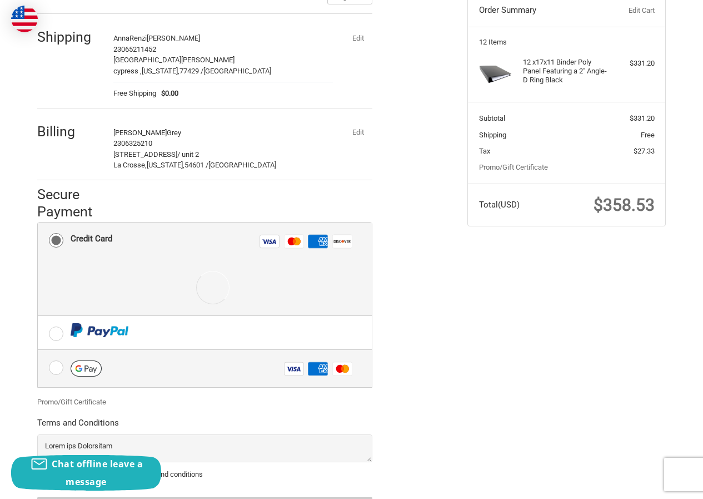
scroll to position [192, 0]
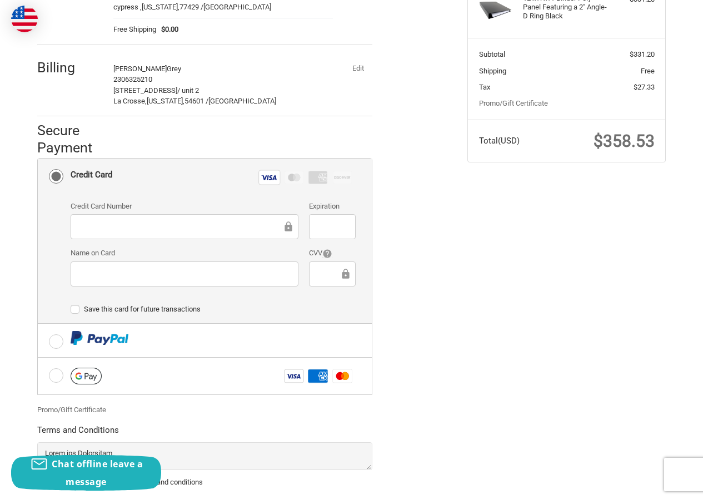
click at [143, 280] on div at bounding box center [185, 273] width 228 height 25
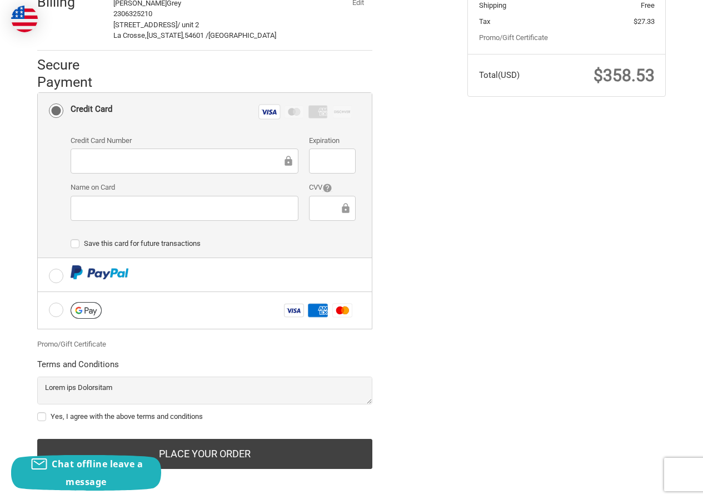
scroll to position [263, 0]
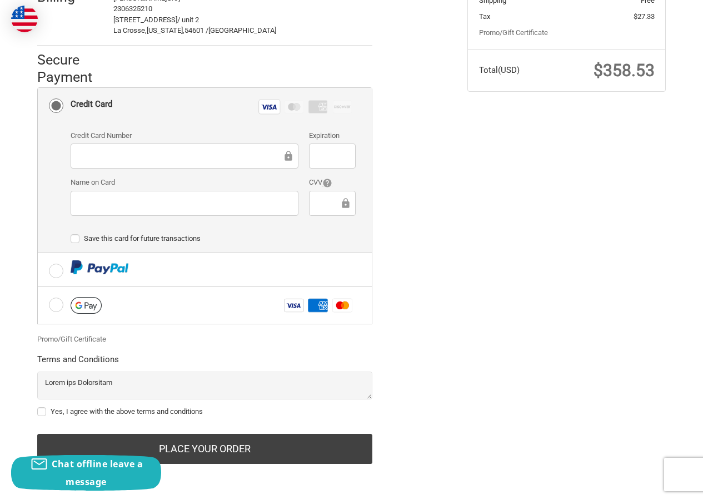
click at [102, 403] on div "Yes, I agree with the above terms and conditions" at bounding box center [204, 395] width 335 height 49
click at [102, 414] on label "Yes, I agree with the above terms and conditions" at bounding box center [204, 411] width 335 height 9
click at [38, 406] on input "Yes, I agree with the above terms and conditions" at bounding box center [37, 406] width 1 height 1
checkbox input "true"
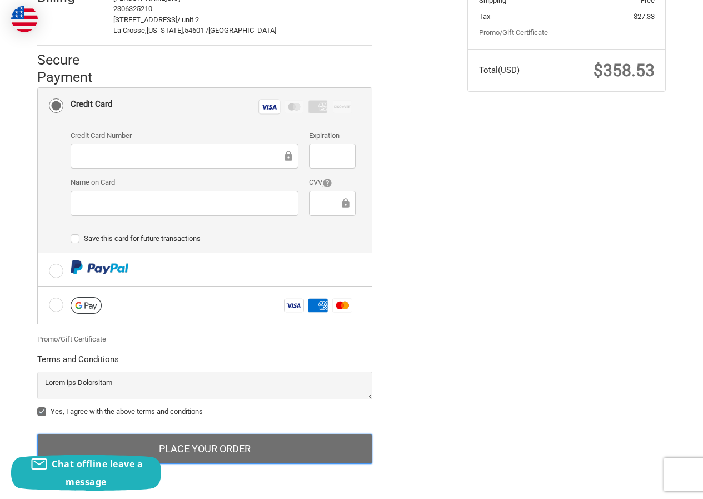
click at [179, 444] on button "Place Your Order" at bounding box center [204, 449] width 335 height 30
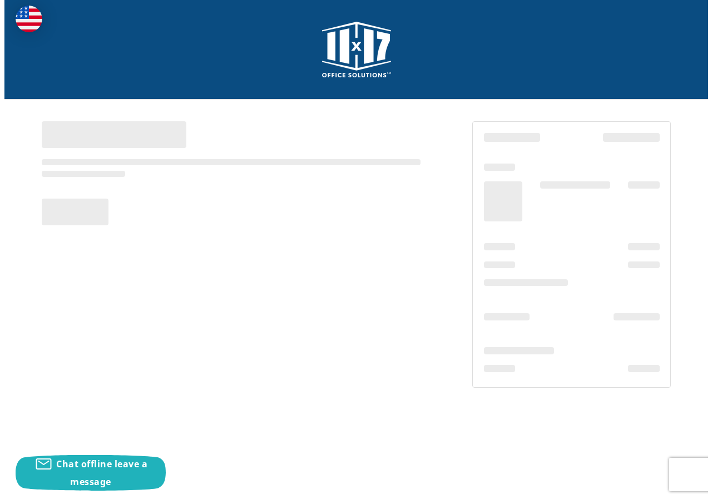
scroll to position [0, 0]
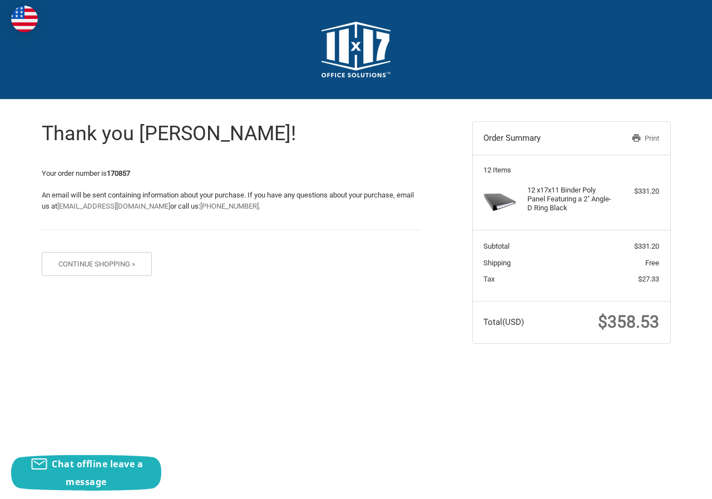
click at [118, 180] on section "Your order number is 170857 An email will be sent containing information about …" at bounding box center [231, 199] width 379 height 62
click at [118, 179] on section "Your order number is 170857 An email will be sent containing information about …" at bounding box center [231, 199] width 379 height 62
click at [126, 168] on p "Your order number is 170857" at bounding box center [231, 173] width 379 height 11
copy strong "170857"
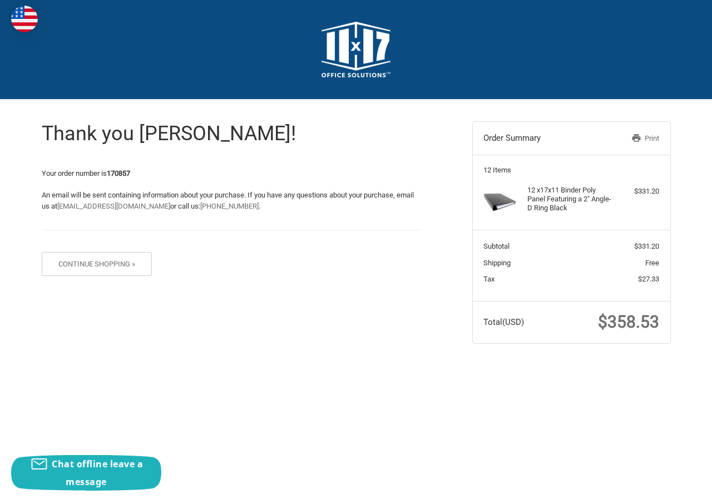
click at [613, 316] on span "$358.53" at bounding box center [628, 321] width 61 height 19
copy span "358.53"
